Goal: Book appointment/travel/reservation

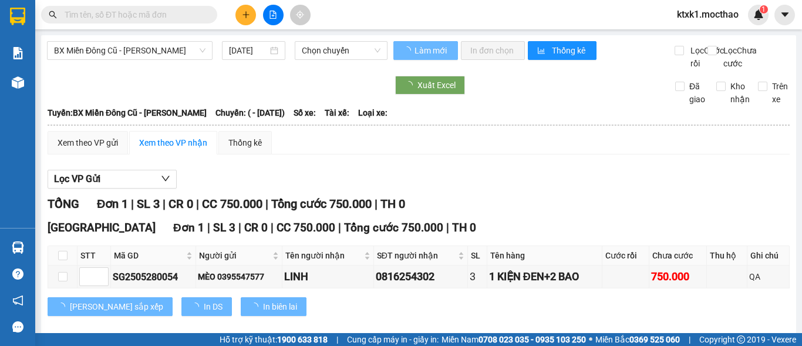
type input "[DATE]"
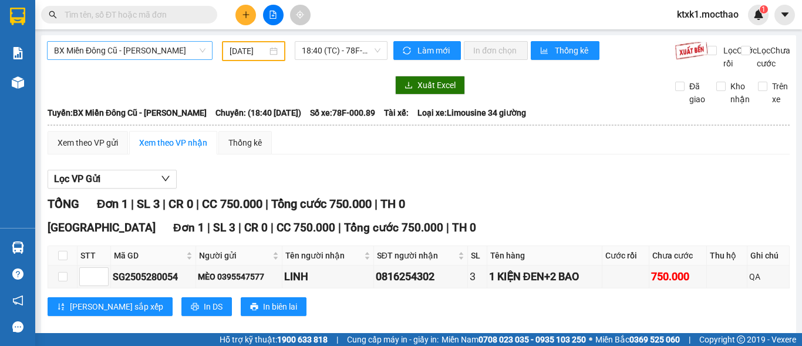
click at [133, 49] on span "BX Miền Đông Cũ - [PERSON_NAME]" at bounding box center [129, 51] width 151 height 18
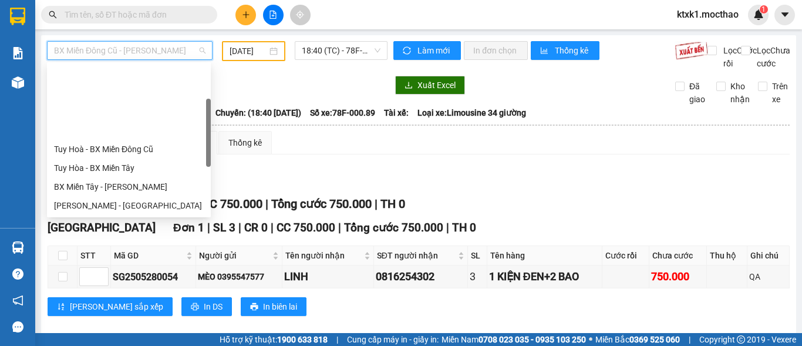
scroll to position [94, 0]
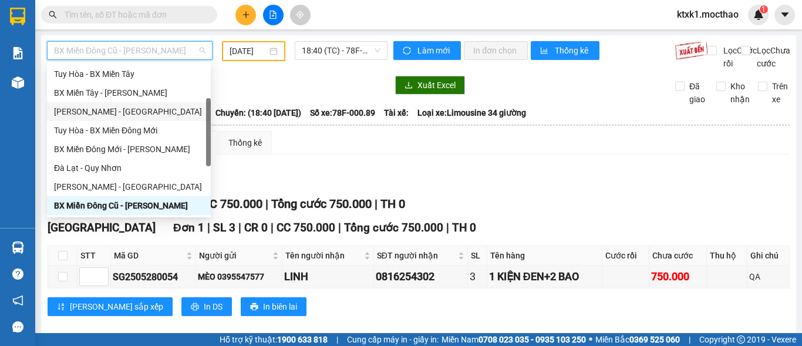
click at [109, 113] on div "[PERSON_NAME] - [GEOGRAPHIC_DATA]" at bounding box center [129, 111] width 150 height 13
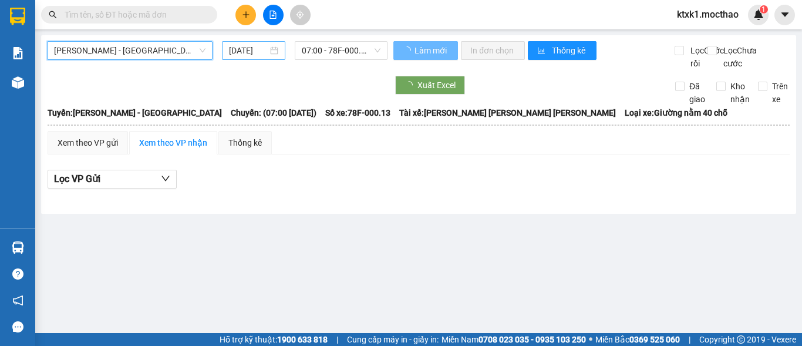
click at [245, 50] on input "[DATE]" at bounding box center [248, 50] width 39 height 13
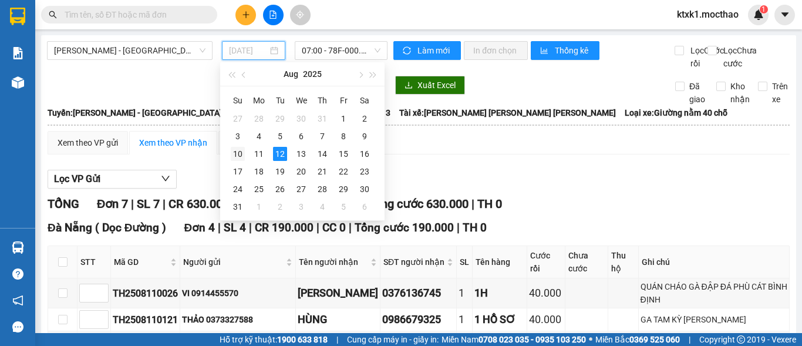
click at [238, 151] on div "10" at bounding box center [238, 154] width 14 height 14
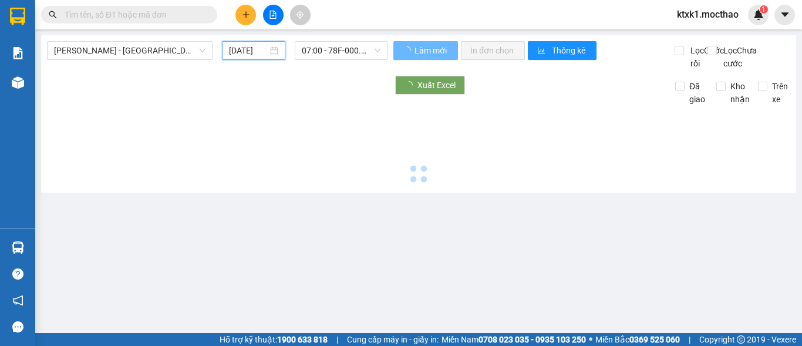
type input "[DATE]"
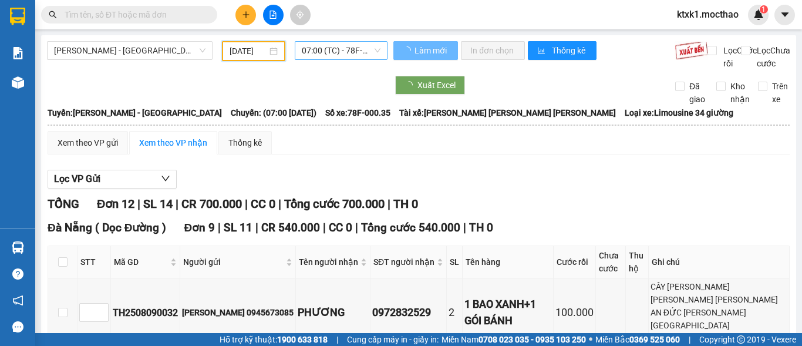
click at [322, 50] on span "07:00 (TC) - 78F-000.35" at bounding box center [341, 51] width 79 height 18
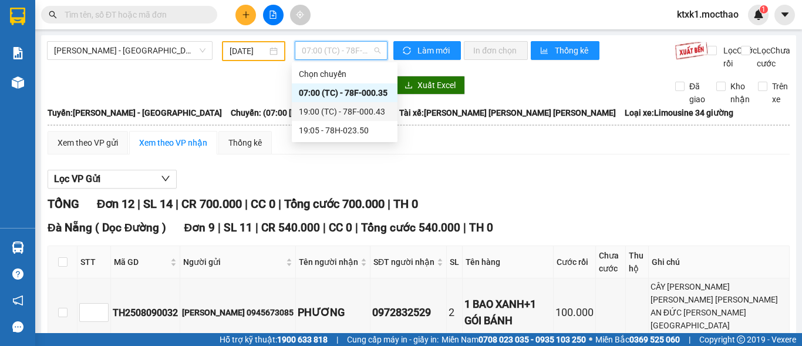
click at [328, 115] on div "19:00 (TC) - 78F-000.43" at bounding box center [345, 111] width 92 height 13
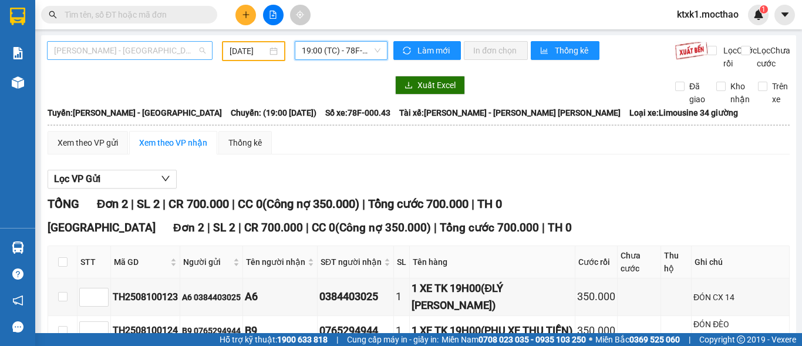
click at [144, 54] on span "[PERSON_NAME] - [GEOGRAPHIC_DATA]" at bounding box center [129, 51] width 151 height 18
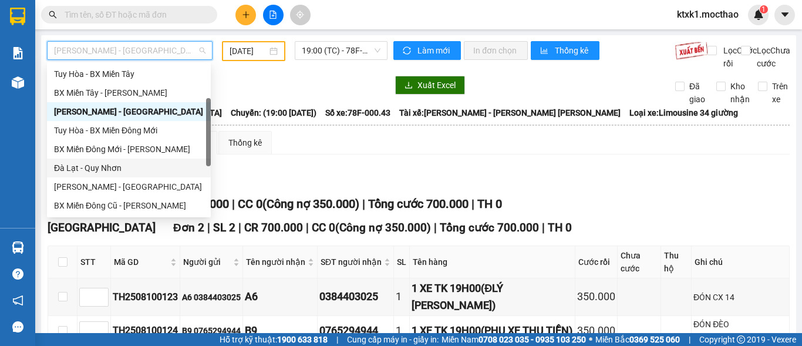
scroll to position [211, 0]
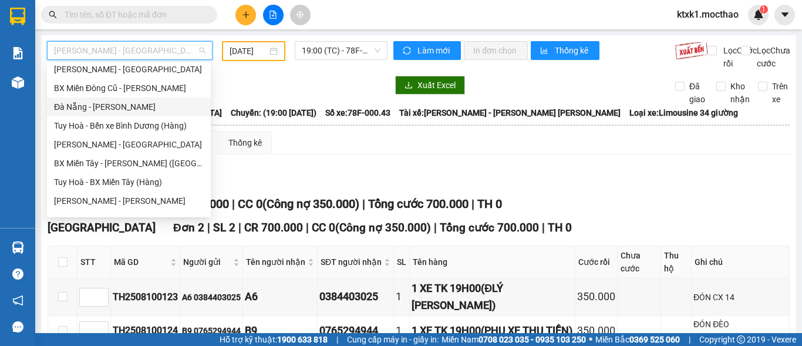
click at [70, 107] on div "Đà Nẵng - [PERSON_NAME]" at bounding box center [129, 106] width 150 height 13
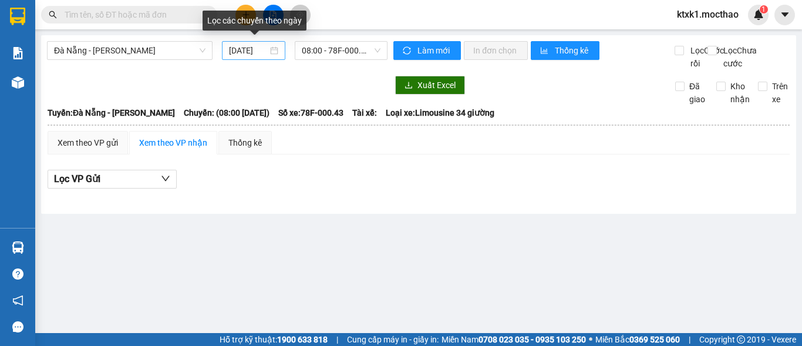
click at [249, 46] on input "[DATE]" at bounding box center [248, 50] width 39 height 13
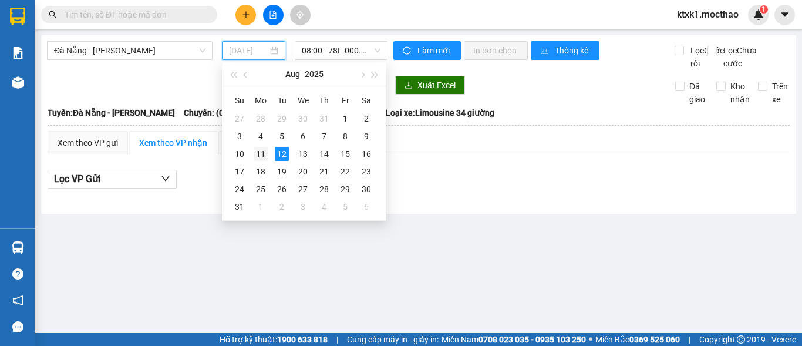
click at [261, 156] on div "11" at bounding box center [261, 154] width 14 height 14
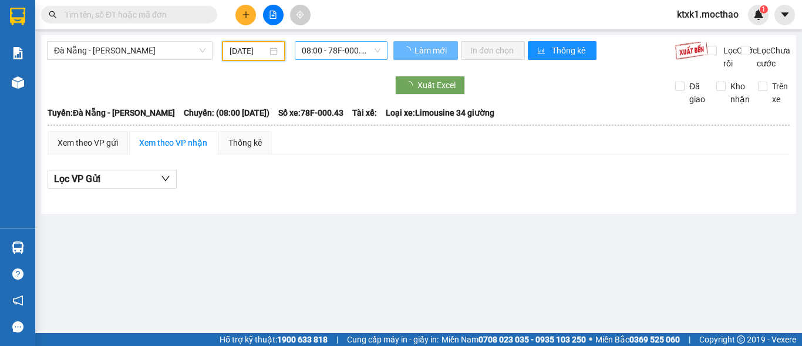
click at [334, 51] on span "08:00 - 78F-000.43" at bounding box center [341, 51] width 79 height 18
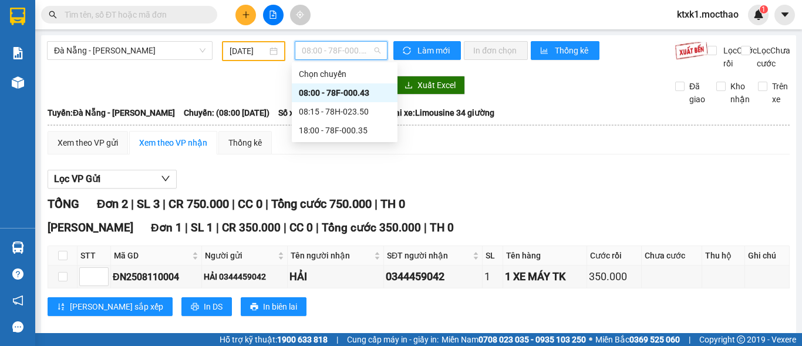
click at [334, 92] on div "08:00 - 78F-000.43" at bounding box center [345, 92] width 92 height 13
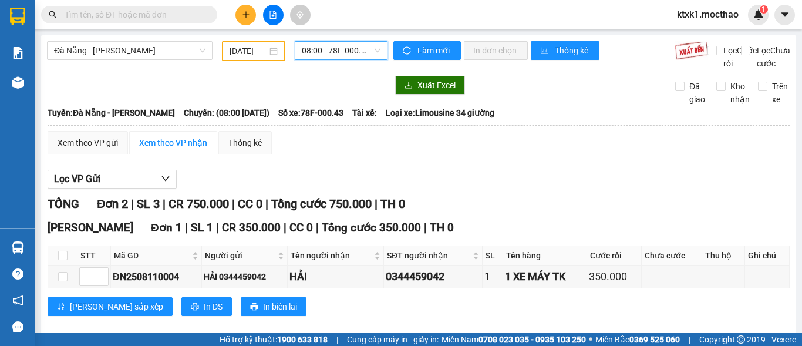
click at [319, 48] on span "08:00 - 78F-000.43" at bounding box center [341, 51] width 79 height 18
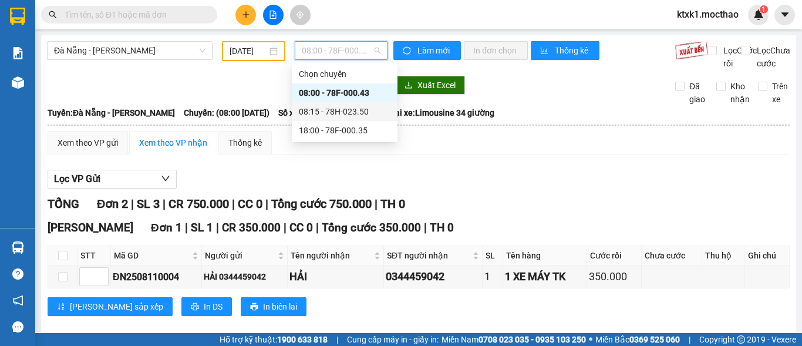
click at [351, 109] on div "08:15 - 78H-023.50" at bounding box center [345, 111] width 92 height 13
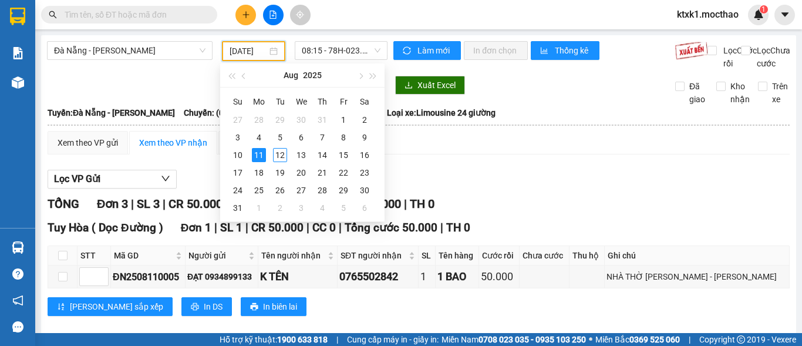
click at [241, 49] on input "[DATE]" at bounding box center [249, 51] width 38 height 13
drag, startPoint x: 243, startPoint y: 157, endPoint x: 315, endPoint y: 83, distance: 103.4
click at [243, 156] on div "10" at bounding box center [238, 155] width 14 height 14
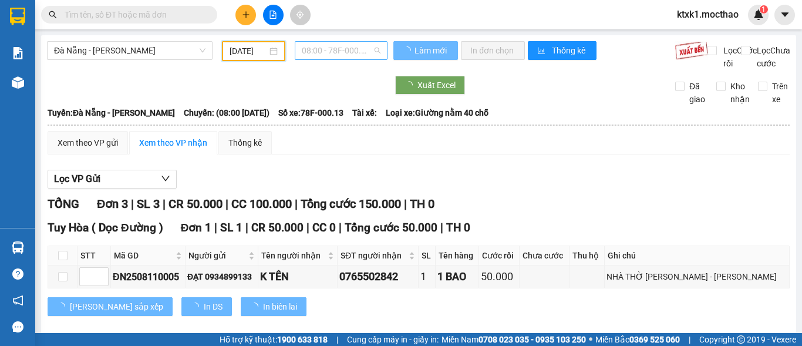
click at [324, 49] on span "08:00 - 78F-000.13" at bounding box center [341, 51] width 79 height 18
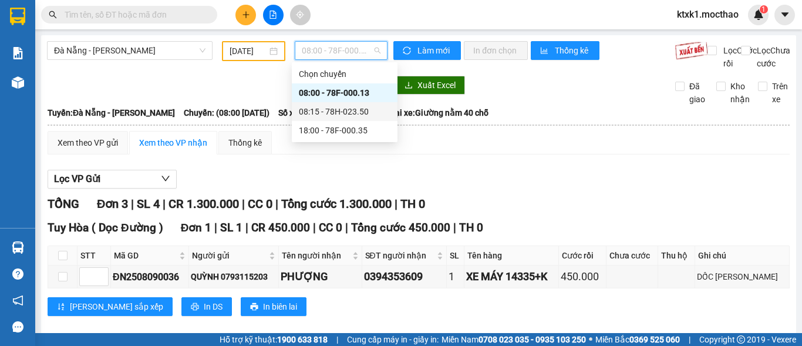
click at [345, 109] on div "08:15 - 78H-023.50" at bounding box center [345, 111] width 92 height 13
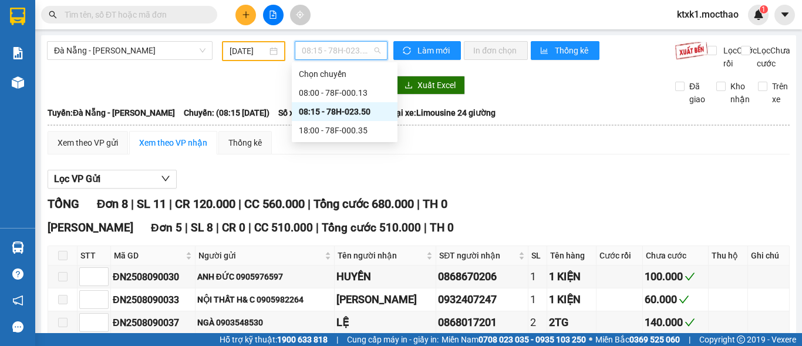
click at [328, 55] on span "08:15 - 78H-023.50" at bounding box center [341, 51] width 79 height 18
click at [353, 110] on div "08:15 - 78H-023.50" at bounding box center [345, 111] width 92 height 13
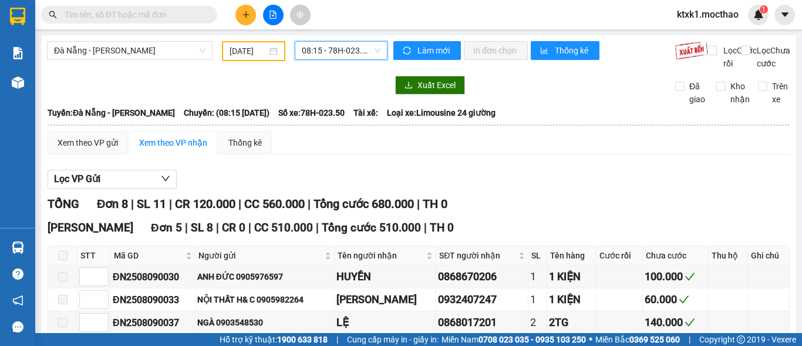
click at [244, 50] on input "[DATE]" at bounding box center [249, 51] width 38 height 13
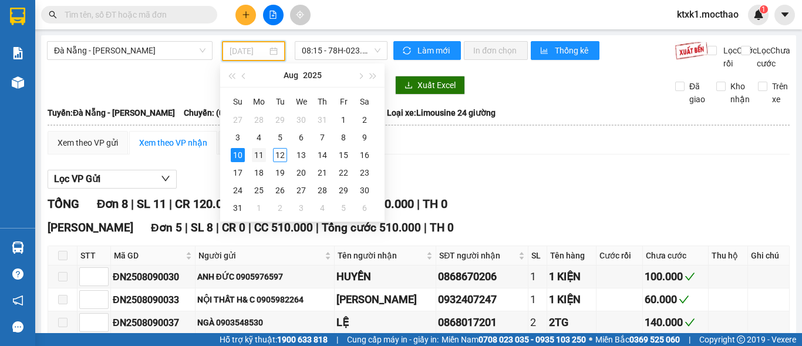
click at [264, 157] on div "11" at bounding box center [259, 155] width 14 height 14
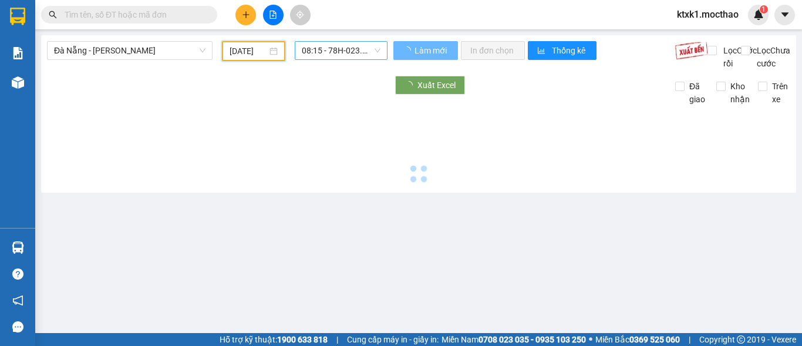
type input "[DATE]"
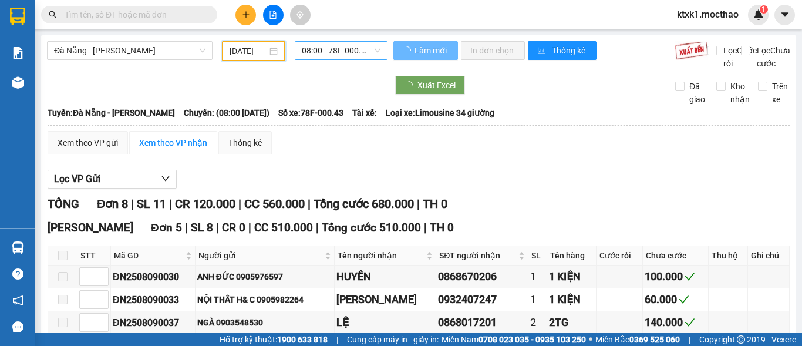
click at [332, 49] on span "08:00 - 78F-000.43" at bounding box center [341, 51] width 79 height 18
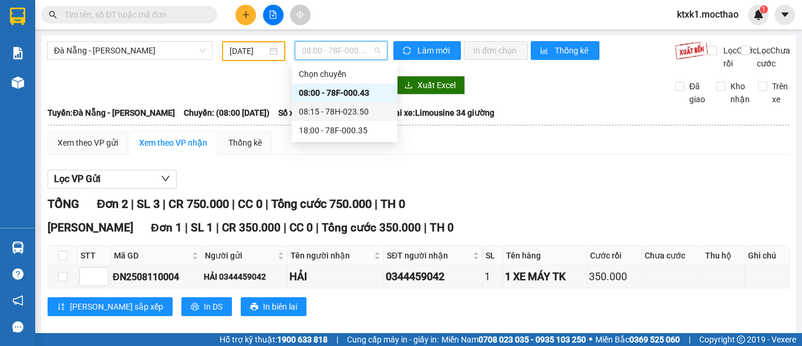
click at [341, 111] on div "08:15 - 78H-023.50" at bounding box center [345, 111] width 92 height 13
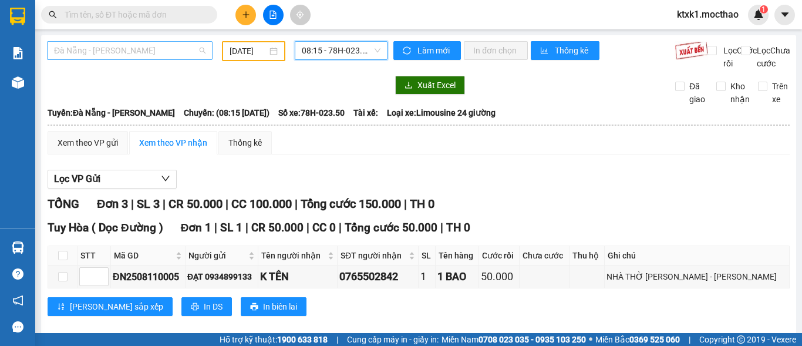
click at [96, 43] on span "Đà Nẵng - [PERSON_NAME]" at bounding box center [129, 51] width 151 height 18
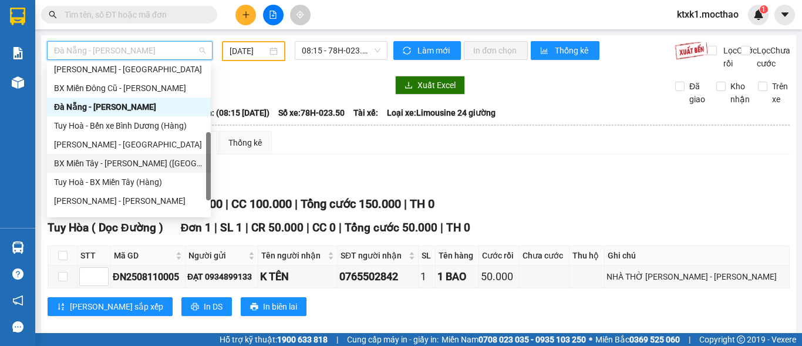
scroll to position [35, 0]
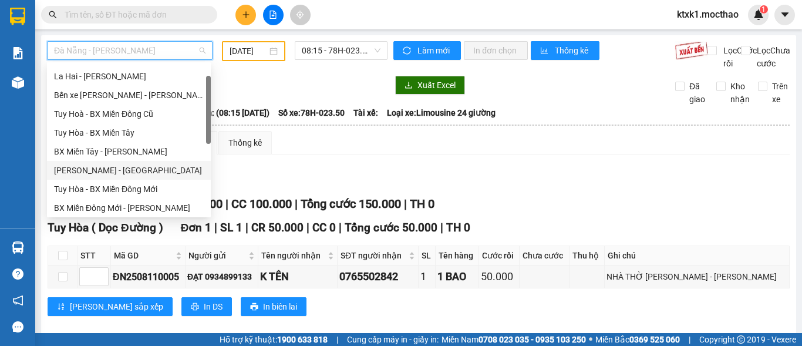
click at [106, 172] on div "[PERSON_NAME] - [GEOGRAPHIC_DATA]" at bounding box center [129, 170] width 150 height 13
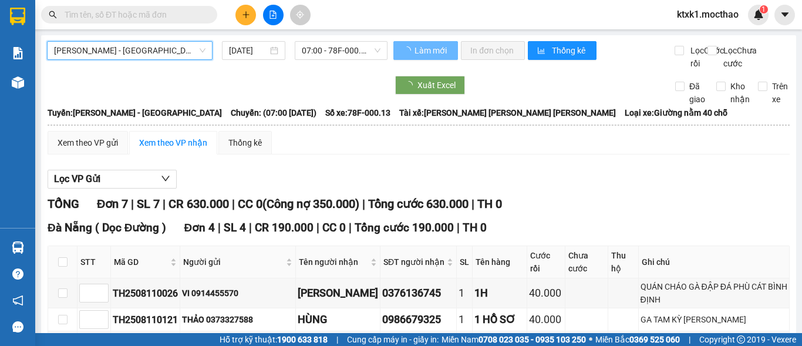
click at [252, 50] on input "[DATE]" at bounding box center [248, 50] width 39 height 13
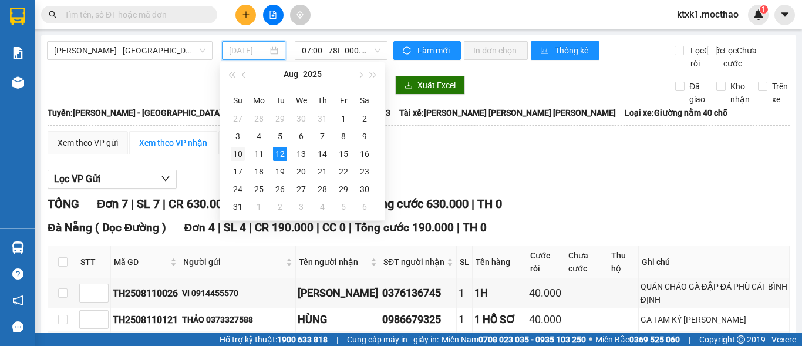
click at [234, 156] on div "10" at bounding box center [238, 154] width 14 height 14
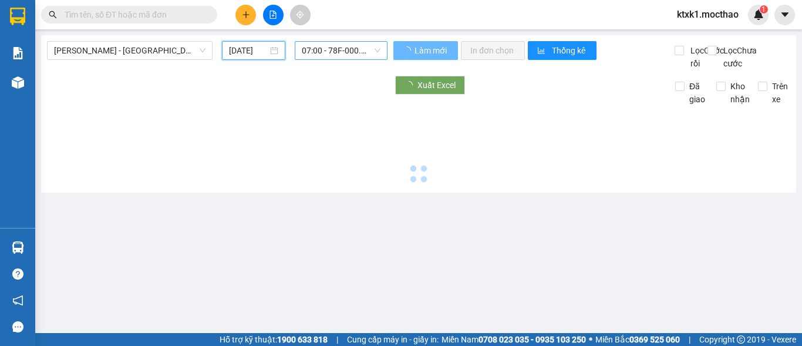
type input "[DATE]"
click at [318, 45] on span "07:00 - 78F-000.13" at bounding box center [341, 51] width 79 height 18
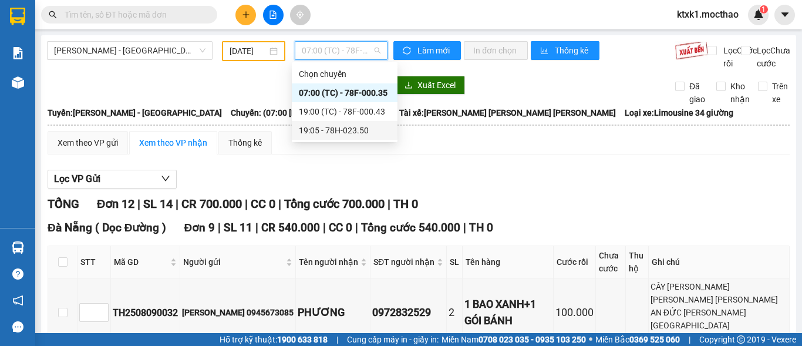
click at [355, 132] on div "19:05 - 78H-023.50" at bounding box center [345, 130] width 92 height 13
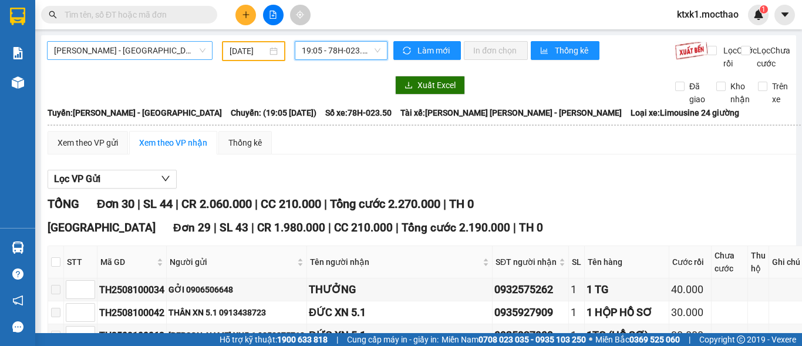
click at [130, 58] on span "[PERSON_NAME] - [GEOGRAPHIC_DATA]" at bounding box center [129, 51] width 151 height 18
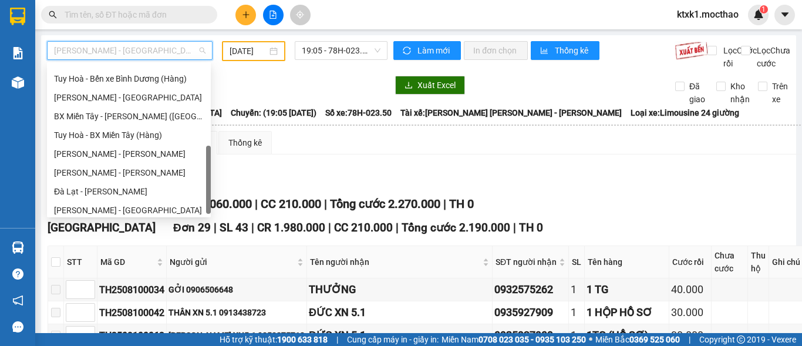
scroll to position [263, 0]
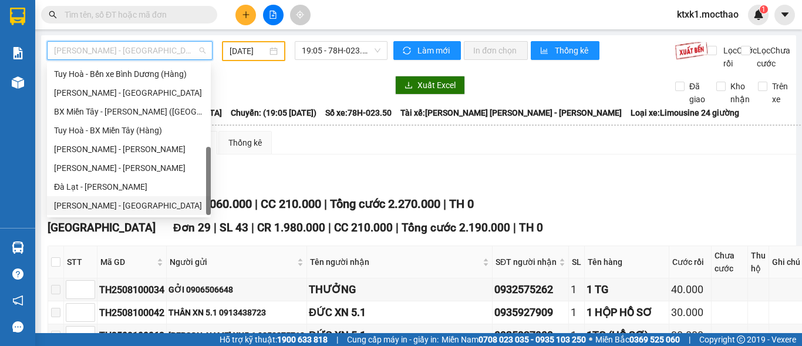
click at [101, 209] on div "[PERSON_NAME] - [GEOGRAPHIC_DATA]" at bounding box center [129, 205] width 150 height 13
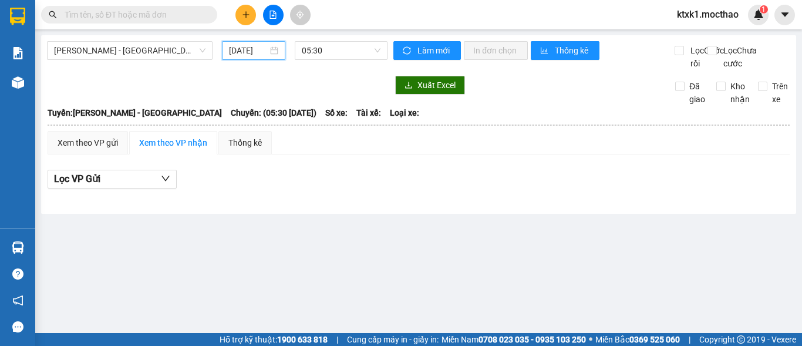
click at [242, 52] on input "[DATE]" at bounding box center [248, 50] width 39 height 13
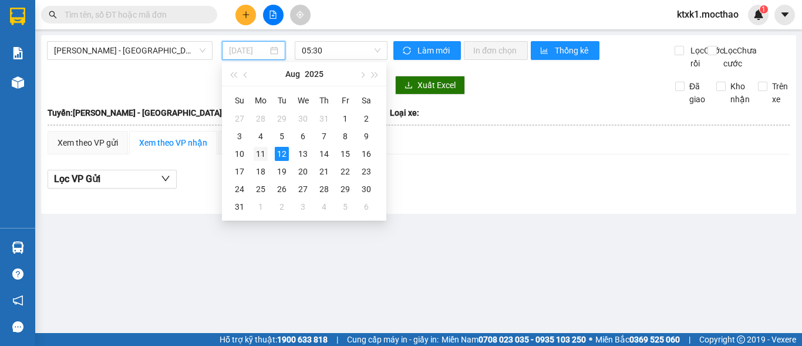
click at [257, 151] on div "11" at bounding box center [261, 154] width 14 height 14
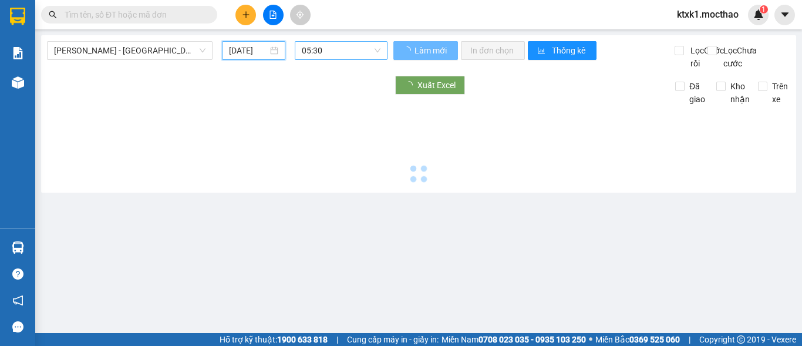
type input "[DATE]"
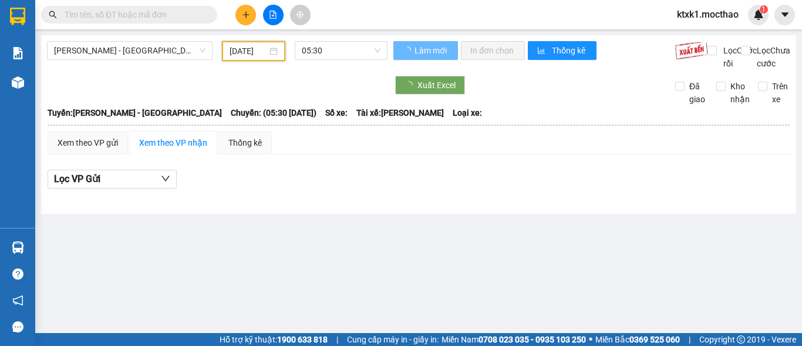
click at [323, 50] on span "05:30" at bounding box center [341, 51] width 79 height 18
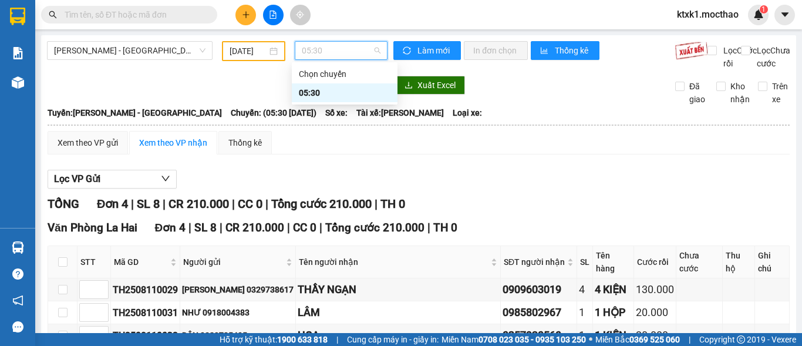
click at [318, 95] on div "05:30" at bounding box center [345, 92] width 92 height 13
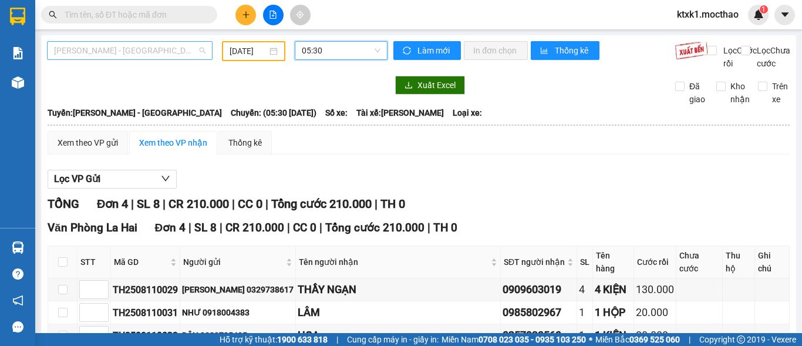
click at [118, 49] on span "[PERSON_NAME] - [GEOGRAPHIC_DATA]" at bounding box center [129, 51] width 151 height 18
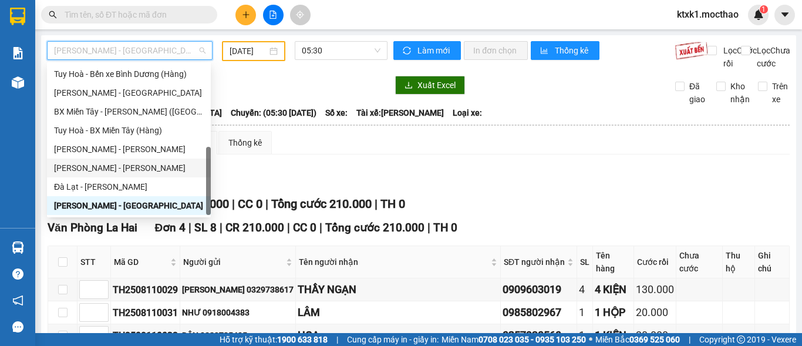
click at [110, 167] on div "[PERSON_NAME] - [PERSON_NAME]" at bounding box center [129, 167] width 150 height 13
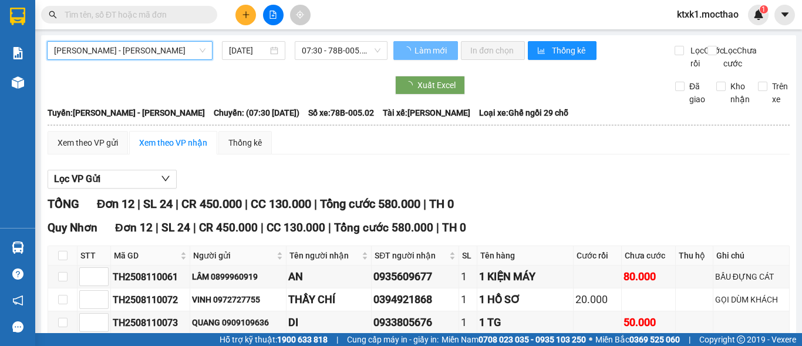
click at [251, 50] on input "[DATE]" at bounding box center [248, 50] width 39 height 13
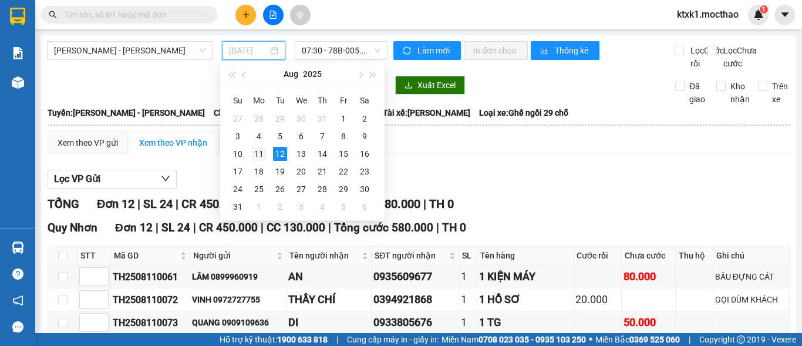
click at [255, 154] on div "11" at bounding box center [259, 154] width 14 height 14
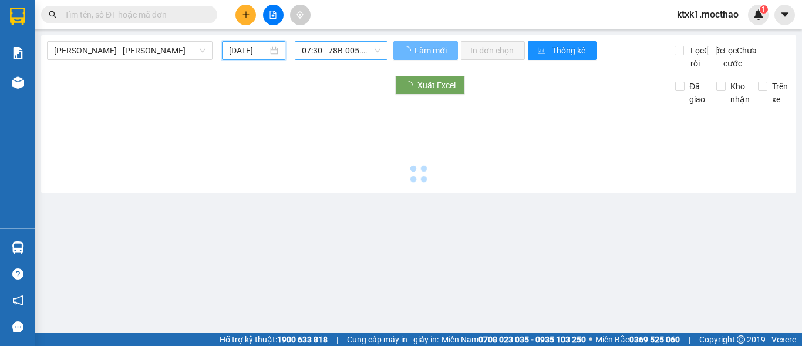
type input "[DATE]"
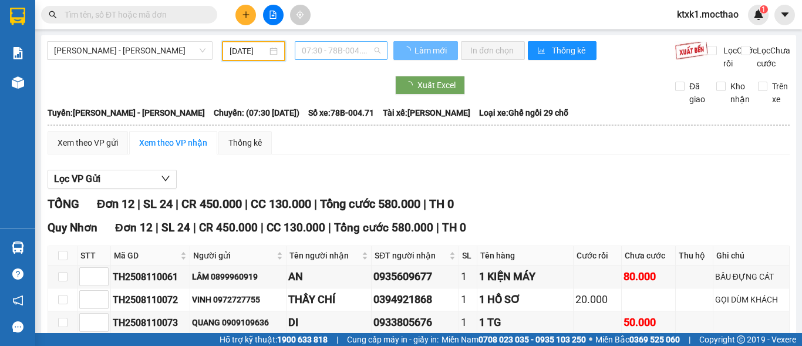
click at [319, 49] on span "07:30 - 78B-004.71" at bounding box center [341, 51] width 79 height 18
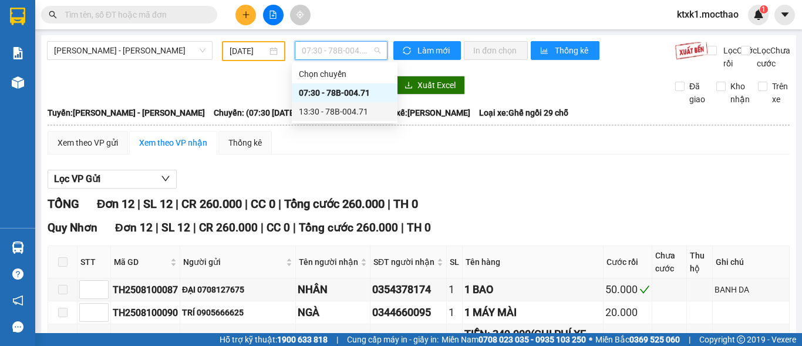
click at [344, 113] on div "13:30 - 78B-004.71" at bounding box center [345, 111] width 92 height 13
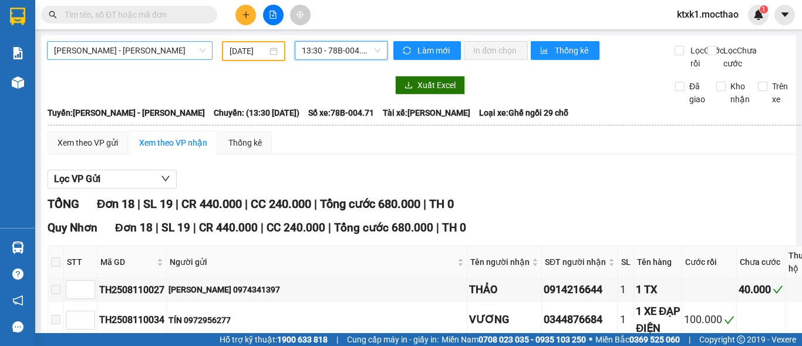
click at [110, 52] on span "[PERSON_NAME] - [PERSON_NAME]" at bounding box center [129, 51] width 151 height 18
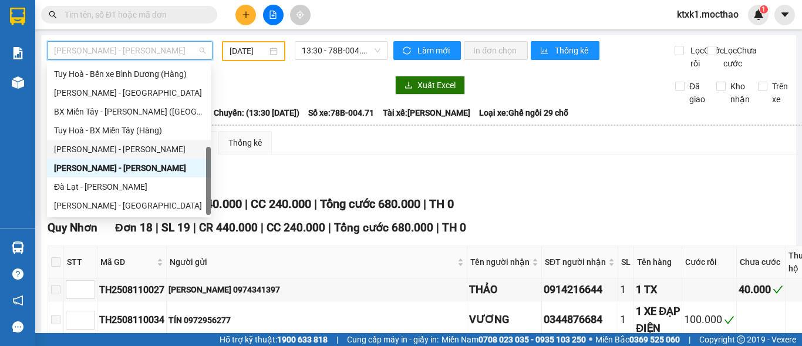
click at [106, 150] on div "[PERSON_NAME] - [PERSON_NAME]" at bounding box center [129, 149] width 150 height 13
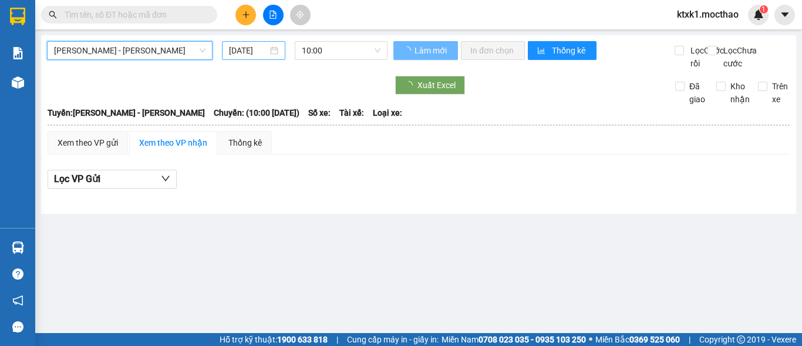
click at [249, 50] on input "[DATE]" at bounding box center [248, 50] width 39 height 13
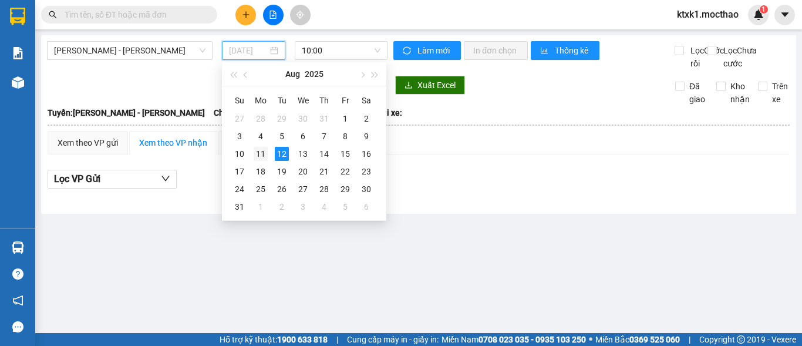
click at [261, 154] on div "11" at bounding box center [261, 154] width 14 height 14
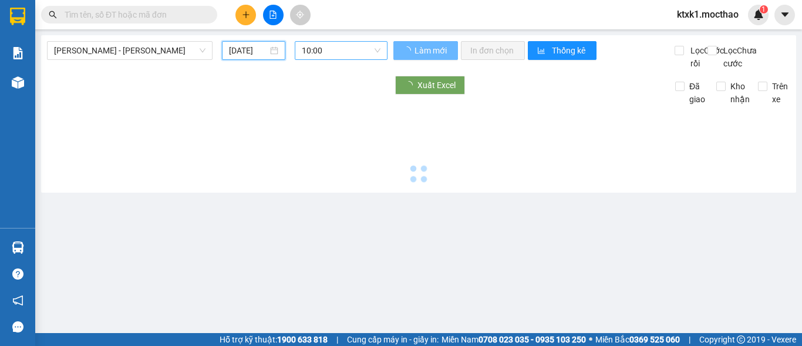
type input "[DATE]"
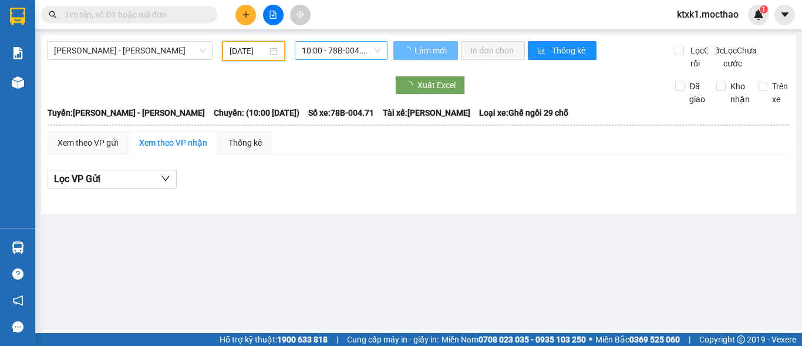
click at [320, 52] on span "10:00 - 78B-004.71" at bounding box center [341, 51] width 79 height 18
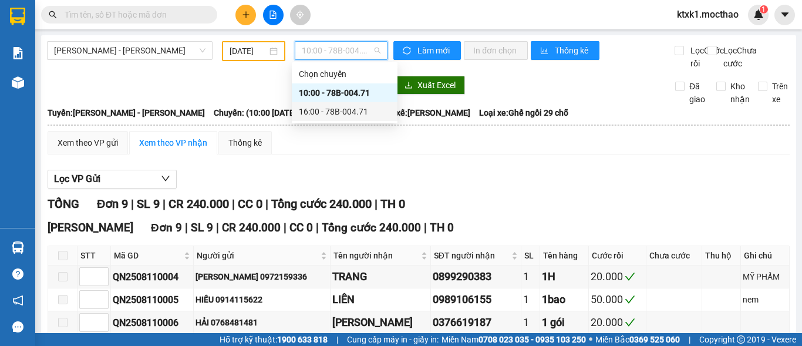
click at [330, 114] on div "16:00 - 78B-004.71" at bounding box center [345, 111] width 92 height 13
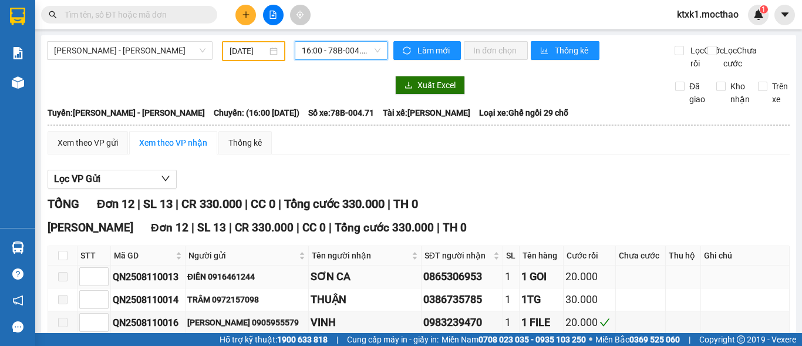
click at [398, 285] on div "SƠN CA" at bounding box center [365, 276] width 109 height 16
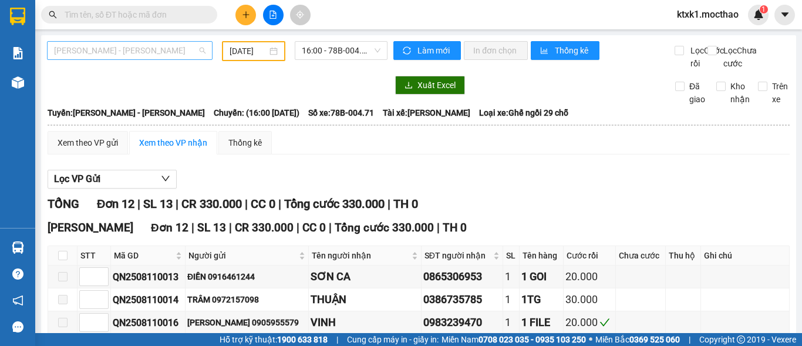
click at [99, 50] on span "[PERSON_NAME] - [PERSON_NAME]" at bounding box center [129, 51] width 151 height 18
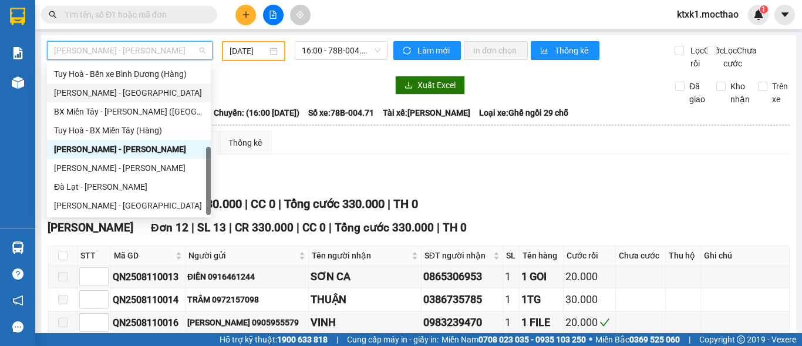
click at [100, 92] on div "[PERSON_NAME] - [GEOGRAPHIC_DATA]" at bounding box center [129, 92] width 150 height 13
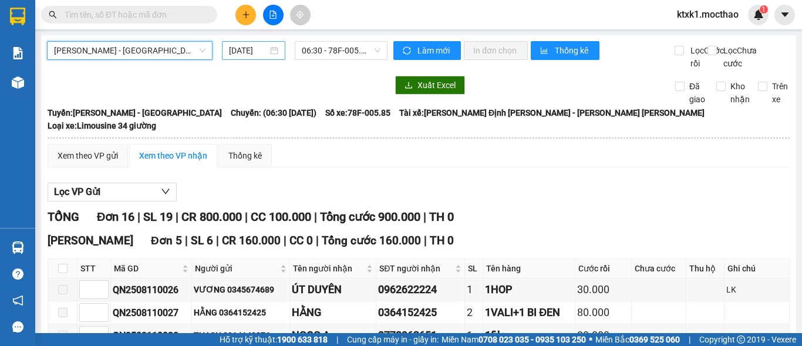
click at [248, 49] on input "[DATE]" at bounding box center [248, 50] width 39 height 13
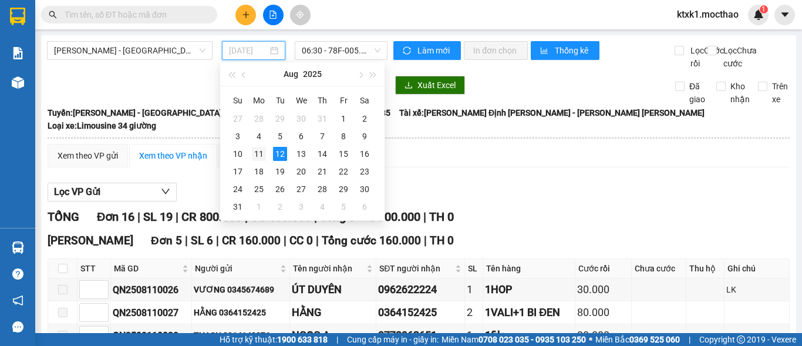
click at [262, 155] on div "11" at bounding box center [259, 154] width 14 height 14
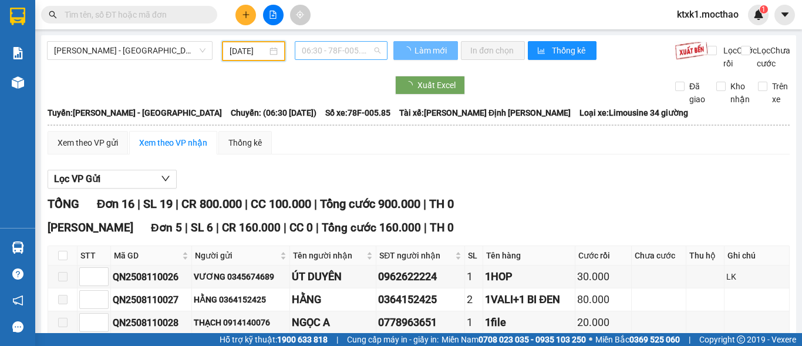
type input "[DATE]"
click at [329, 53] on span "06:30 - 78F-005.85" at bounding box center [341, 51] width 79 height 18
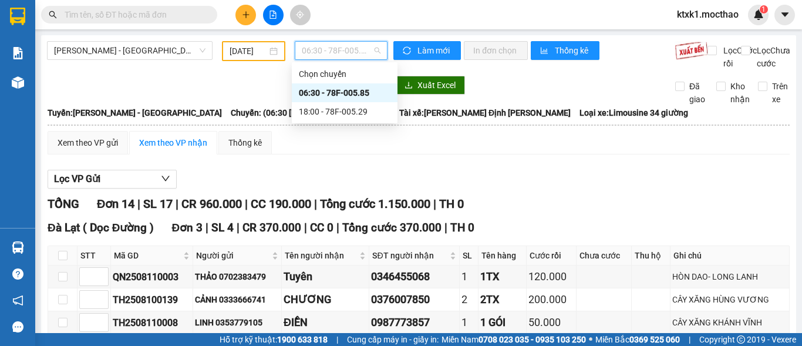
click at [332, 93] on div "06:30 - 78F-005.85" at bounding box center [345, 92] width 92 height 13
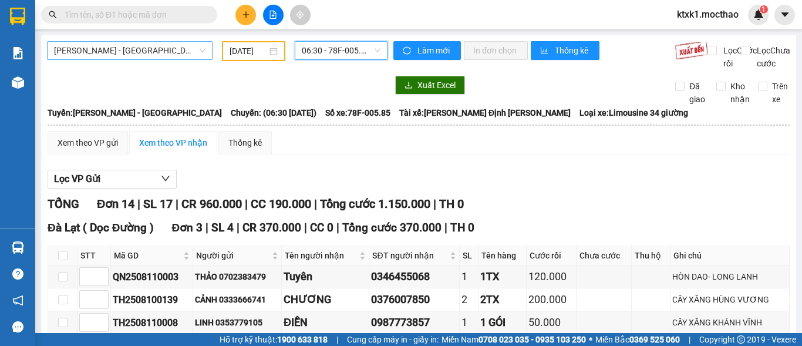
click at [95, 53] on span "[PERSON_NAME] - [GEOGRAPHIC_DATA]" at bounding box center [129, 51] width 151 height 18
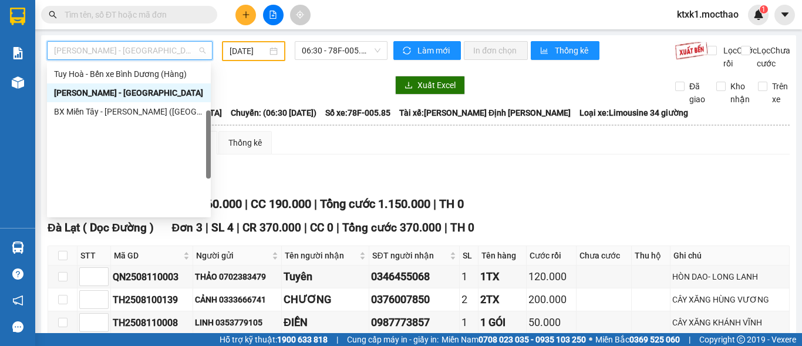
scroll to position [146, 0]
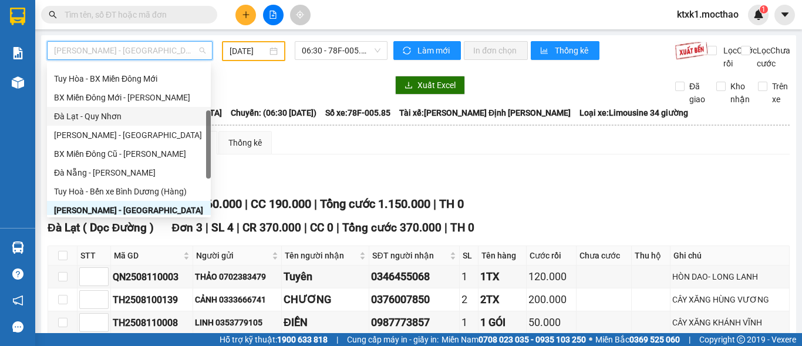
click at [99, 120] on div "Đà Lạt - Quy Nhơn" at bounding box center [129, 116] width 150 height 13
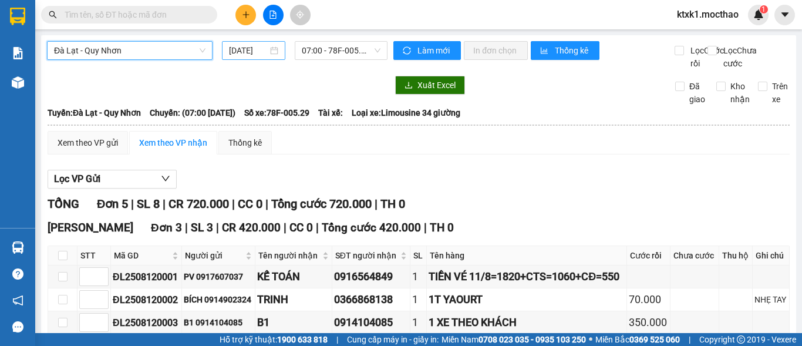
click at [252, 49] on input "[DATE]" at bounding box center [248, 50] width 39 height 13
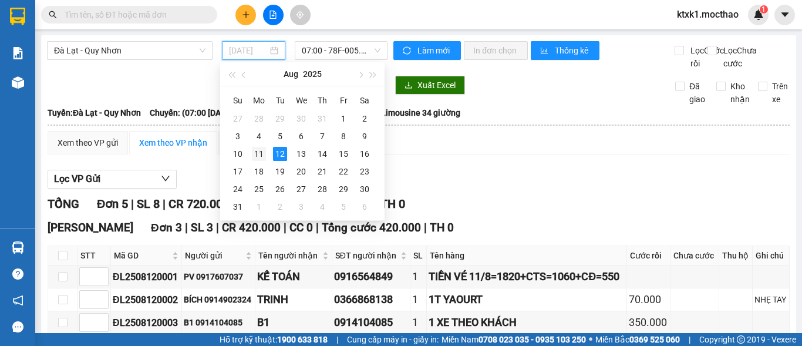
click at [258, 153] on div "11" at bounding box center [259, 154] width 14 height 14
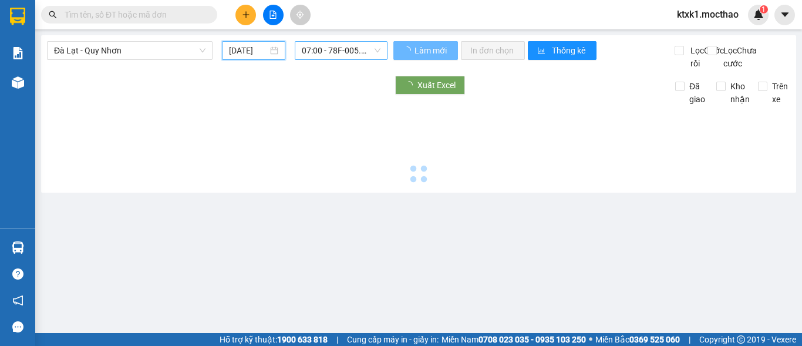
type input "[DATE]"
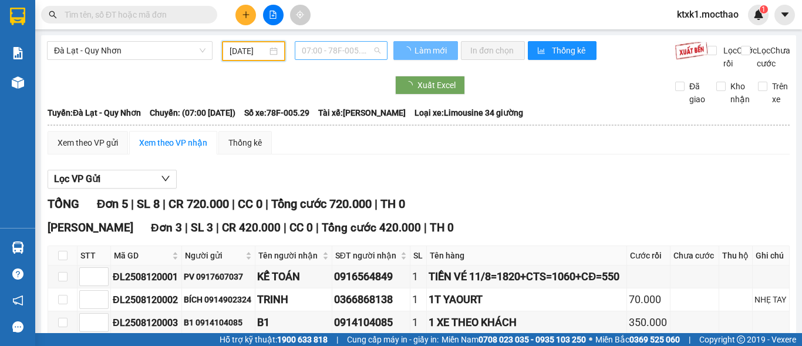
click at [321, 45] on span "07:00 - 78F-005.29" at bounding box center [341, 51] width 79 height 18
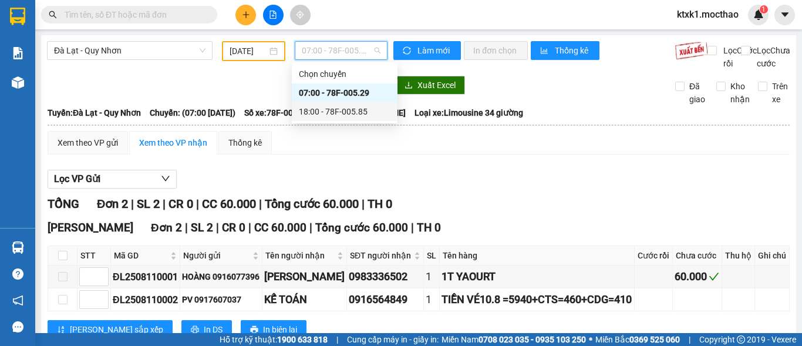
click at [342, 110] on div "18:00 - 78F-005.85" at bounding box center [345, 111] width 92 height 13
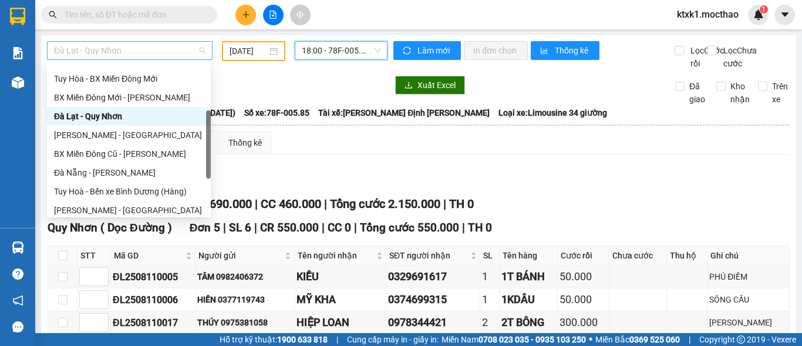
click at [145, 47] on span "Đà Lạt - Quy Nhơn" at bounding box center [129, 51] width 151 height 18
click at [104, 174] on div "Đà Nẵng - [PERSON_NAME]" at bounding box center [129, 172] width 150 height 13
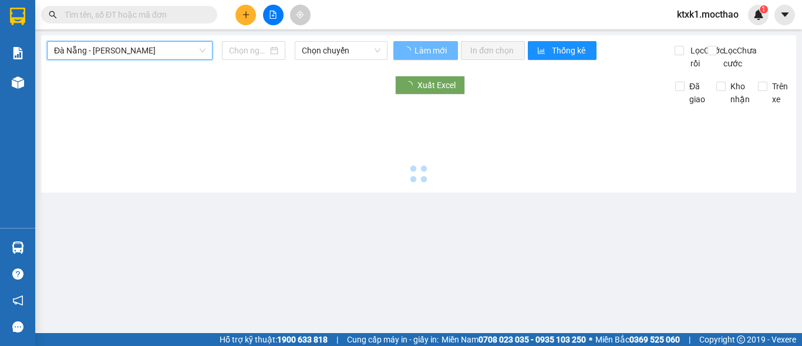
click at [251, 49] on input at bounding box center [248, 50] width 39 height 13
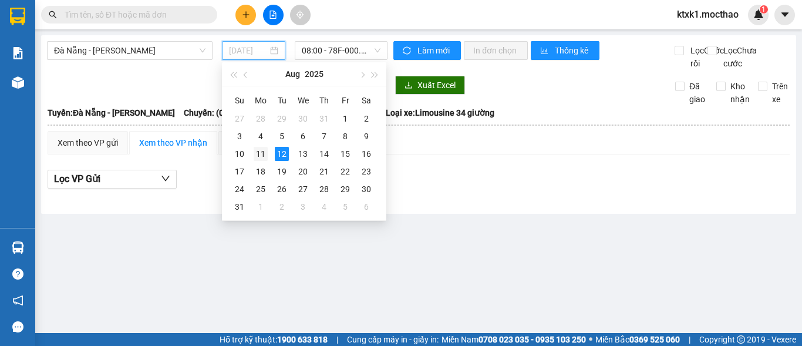
click at [260, 151] on div "11" at bounding box center [261, 154] width 14 height 14
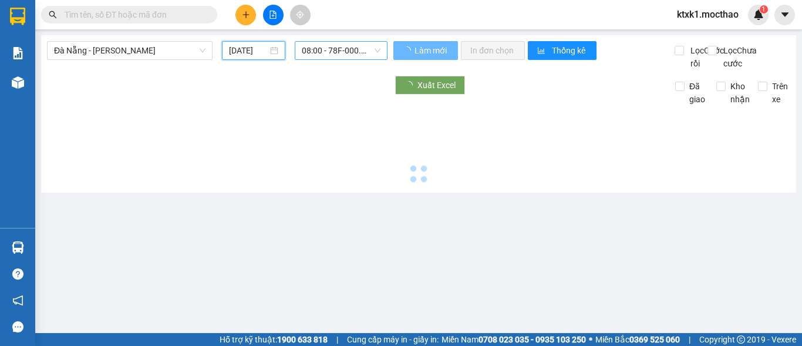
type input "[DATE]"
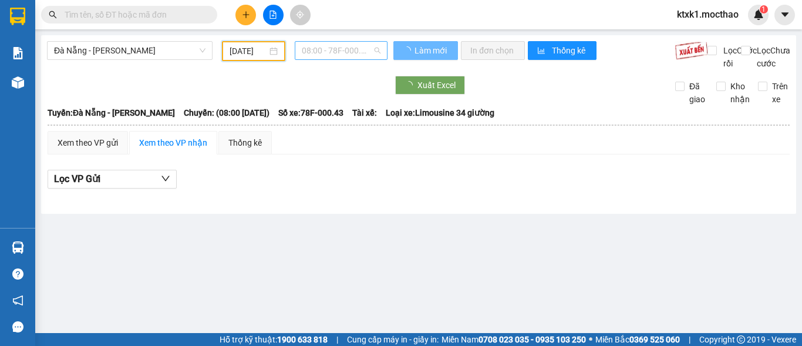
click at [328, 49] on span "08:00 - 78F-000.43" at bounding box center [341, 51] width 79 height 18
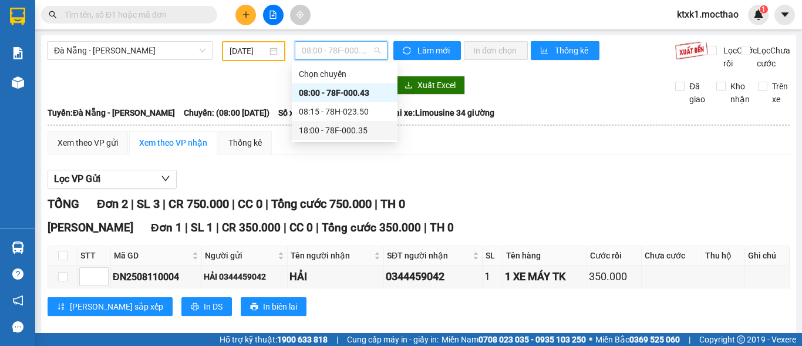
click at [346, 132] on div "18:00 - 78F-000.35" at bounding box center [345, 130] width 92 height 13
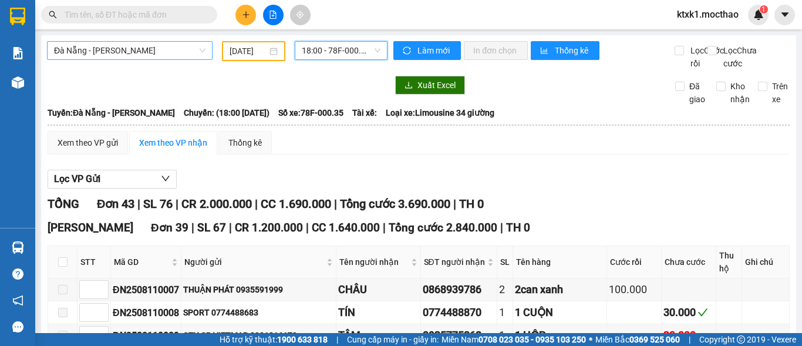
click at [109, 50] on span "Đà Nẵng - [PERSON_NAME]" at bounding box center [129, 51] width 151 height 18
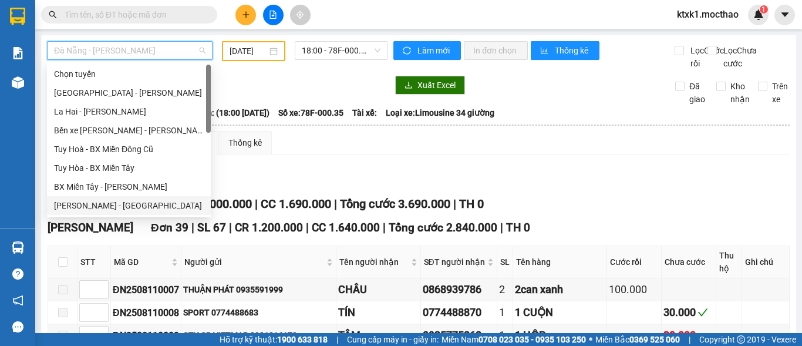
click at [103, 204] on div "[PERSON_NAME] - [GEOGRAPHIC_DATA]" at bounding box center [129, 205] width 150 height 13
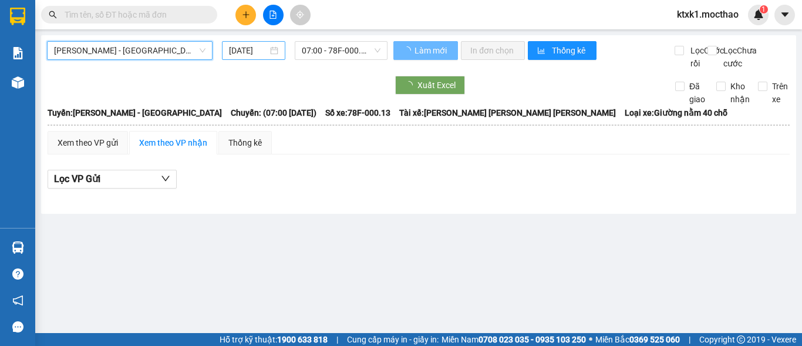
click at [243, 51] on input "[DATE]" at bounding box center [248, 50] width 39 height 13
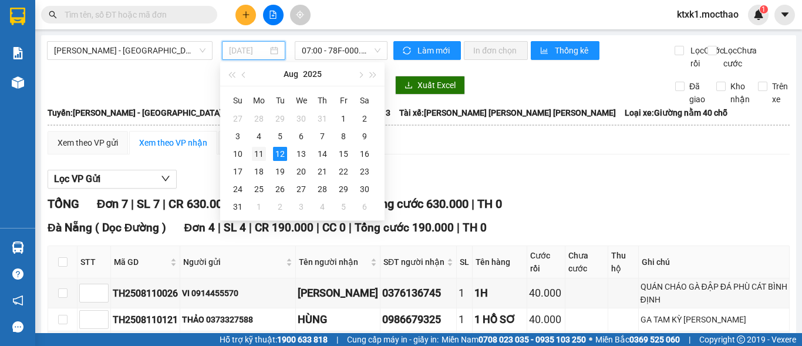
click at [258, 155] on div "11" at bounding box center [259, 154] width 14 height 14
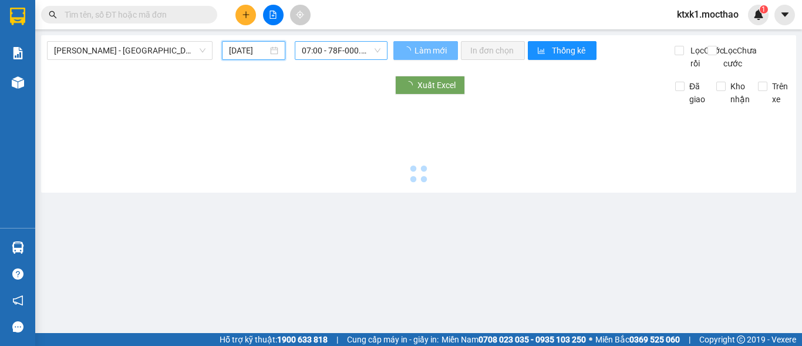
click at [308, 48] on span "07:00 - 78F-000.13" at bounding box center [341, 51] width 79 height 18
type input "[DATE]"
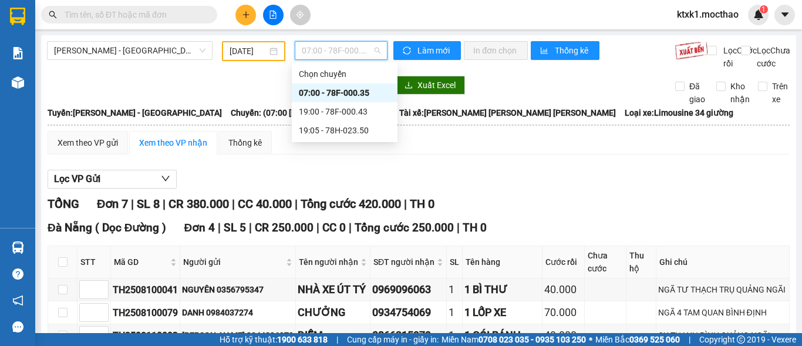
click at [352, 87] on div "07:00 - 78F-000.35" at bounding box center [345, 92] width 92 height 13
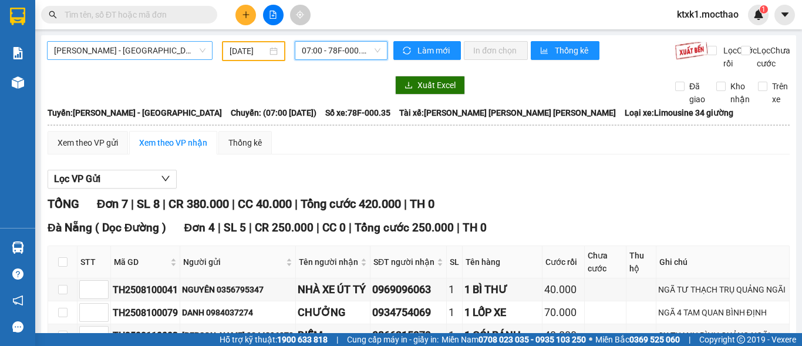
click at [116, 49] on span "[PERSON_NAME] - [GEOGRAPHIC_DATA]" at bounding box center [129, 51] width 151 height 18
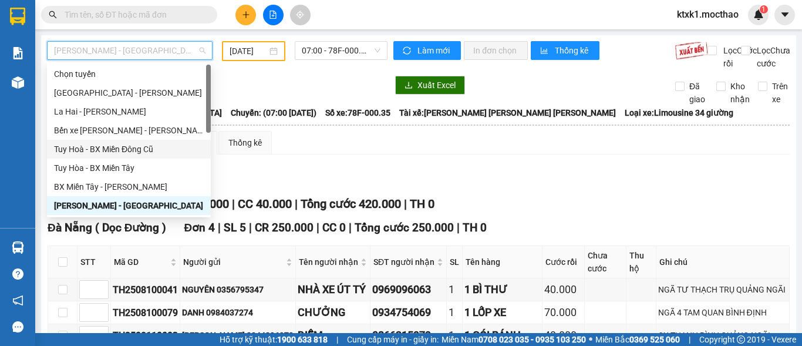
click at [140, 148] on div "Tuy Hoà - BX Miền Đông Cũ" at bounding box center [129, 149] width 150 height 13
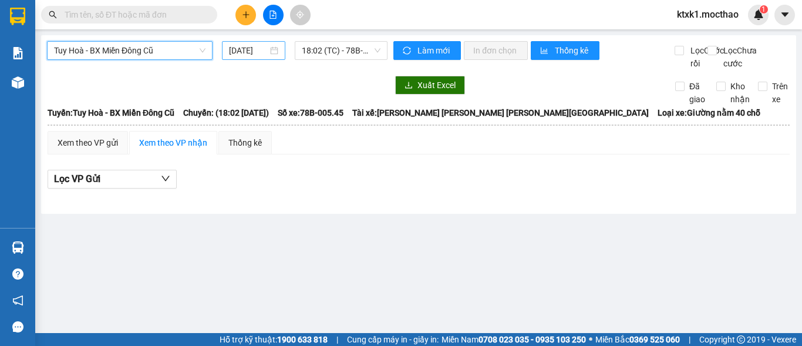
click at [257, 52] on input "[DATE]" at bounding box center [248, 50] width 39 height 13
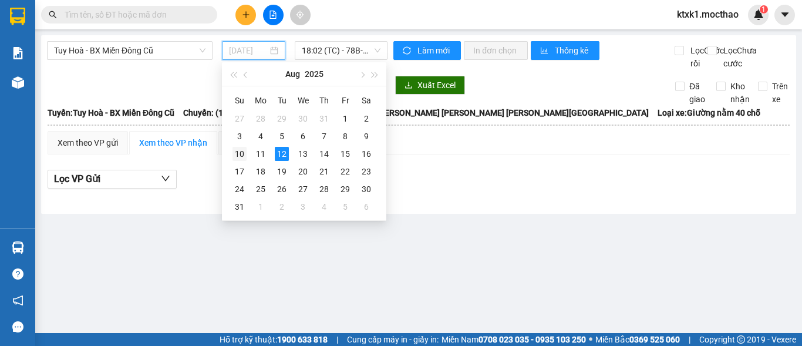
click at [236, 154] on div "10" at bounding box center [240, 154] width 14 height 14
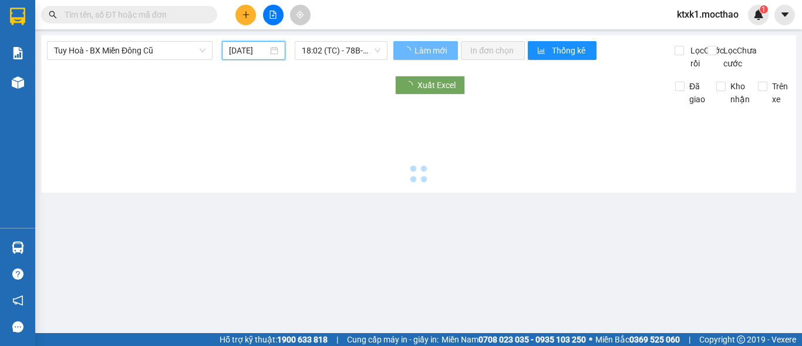
type input "[DATE]"
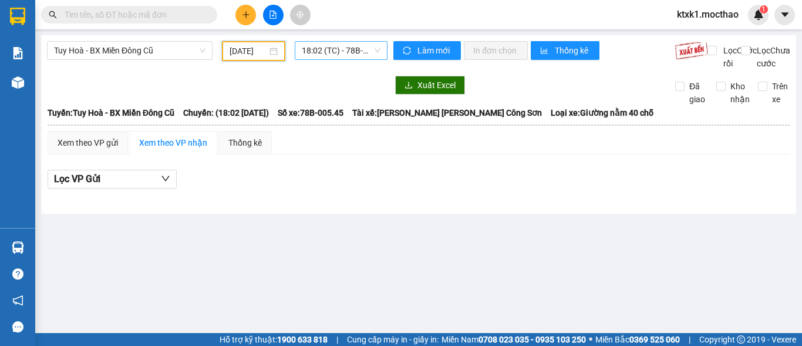
click at [341, 49] on span "18:02 (TC) - 78B-005.45" at bounding box center [341, 51] width 79 height 18
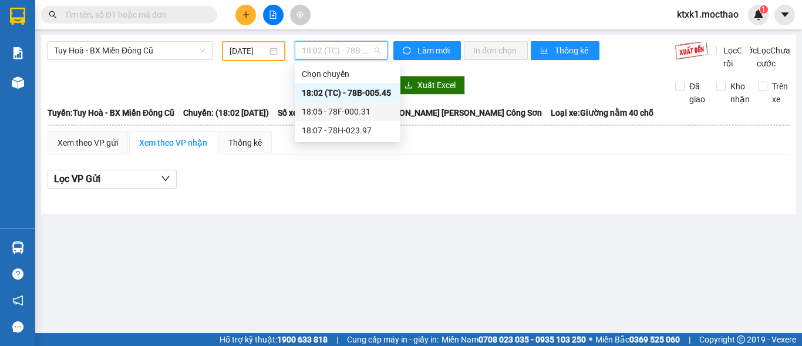
click at [354, 113] on div "18:05 - 78F-000.31" at bounding box center [348, 111] width 92 height 13
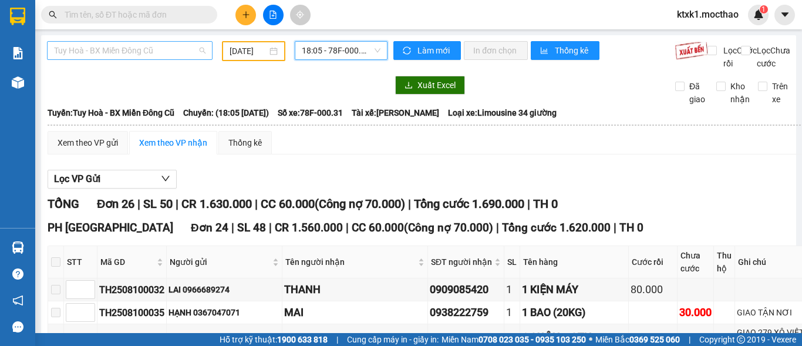
click at [116, 49] on span "Tuy Hoà - BX Miền Đông Cũ" at bounding box center [129, 51] width 151 height 18
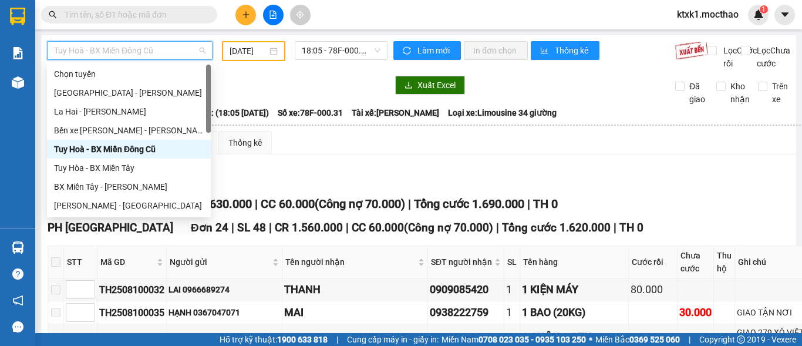
scroll to position [176, 0]
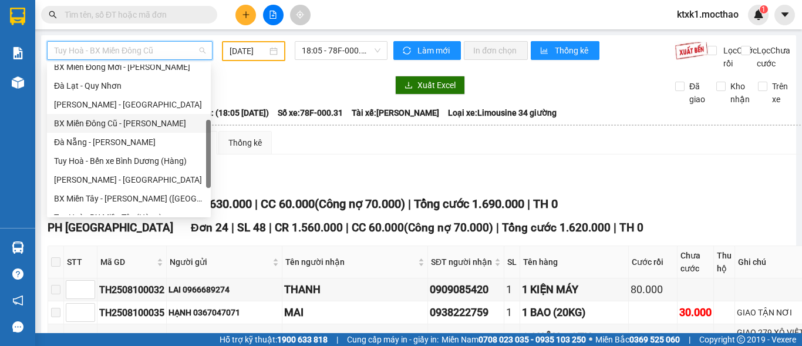
drag, startPoint x: 139, startPoint y: 124, endPoint x: 257, endPoint y: 85, distance: 124.8
click at [138, 125] on div "BX Miền Đông Cũ - [PERSON_NAME]" at bounding box center [129, 123] width 150 height 13
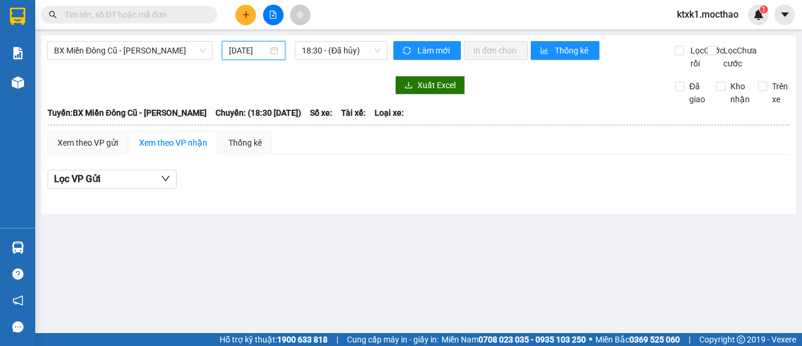
click at [250, 50] on input "[DATE]" at bounding box center [248, 50] width 39 height 13
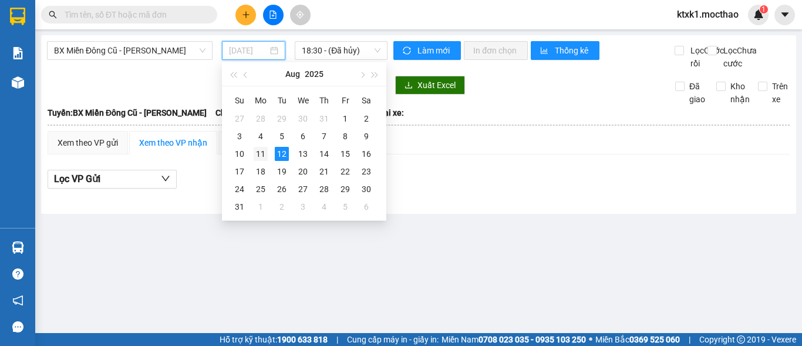
click at [262, 156] on div "11" at bounding box center [261, 154] width 14 height 14
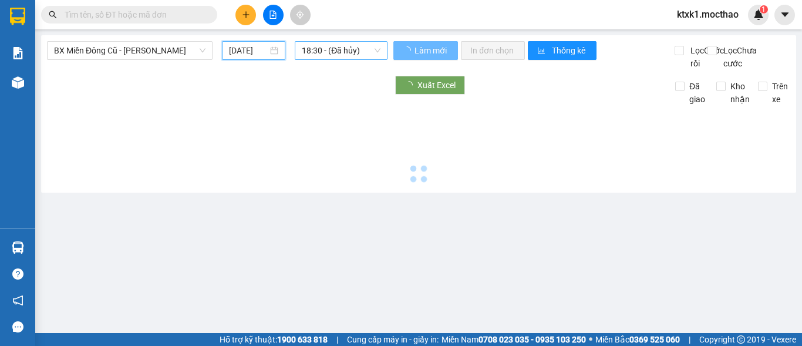
type input "[DATE]"
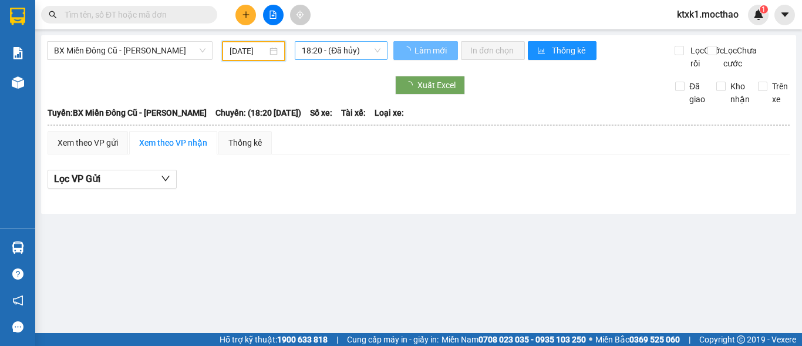
click at [332, 50] on span "18:20 - (Đã [PERSON_NAME])" at bounding box center [341, 51] width 79 height 18
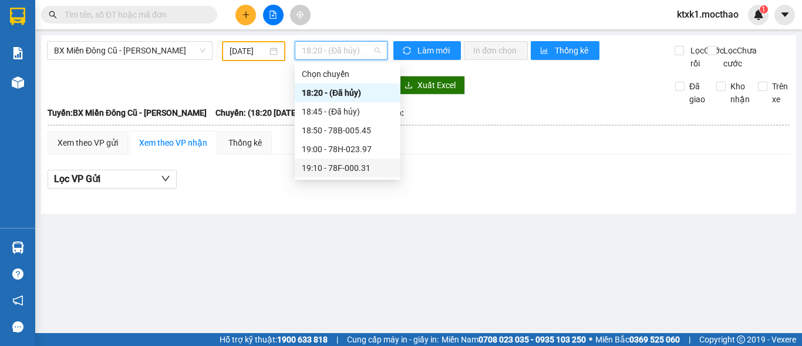
click at [337, 173] on div "19:10 - 78F-000.31" at bounding box center [348, 167] width 92 height 13
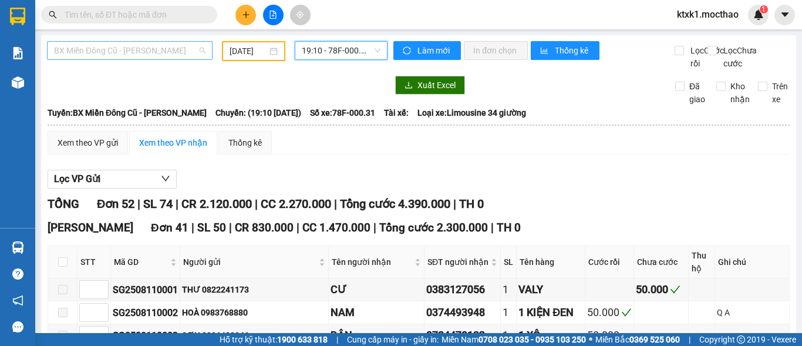
click at [134, 44] on span "BX Miền Đông Cũ - [PERSON_NAME]" at bounding box center [129, 51] width 151 height 18
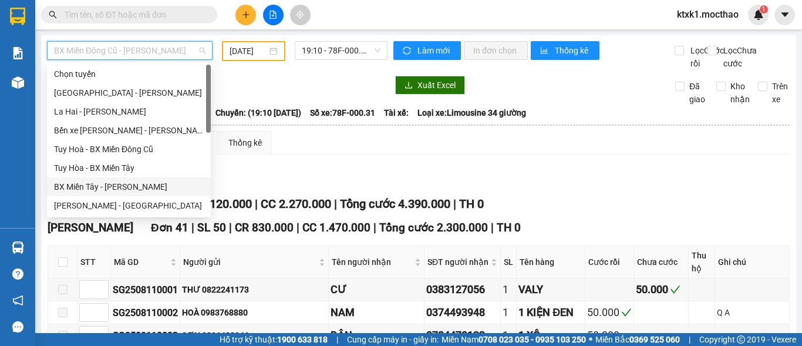
click at [120, 188] on div "BX Miền Tây - [PERSON_NAME]" at bounding box center [129, 186] width 150 height 13
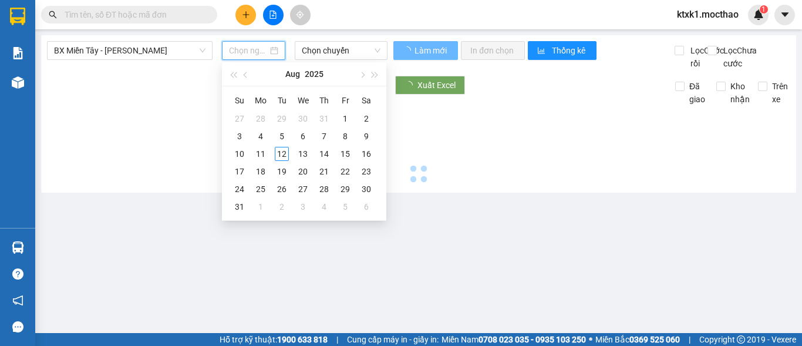
click at [243, 52] on input at bounding box center [248, 50] width 39 height 13
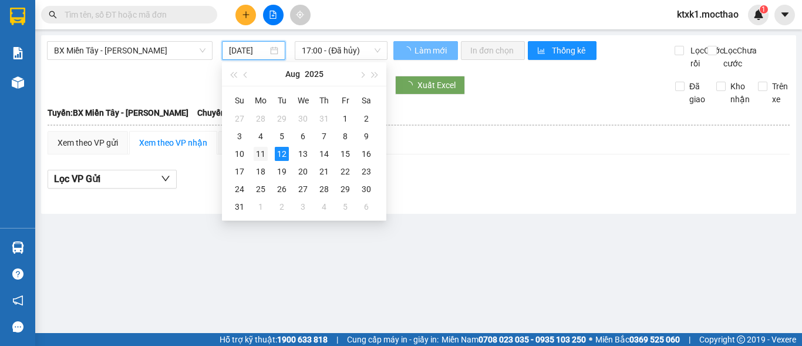
click at [260, 150] on div "11" at bounding box center [261, 154] width 14 height 14
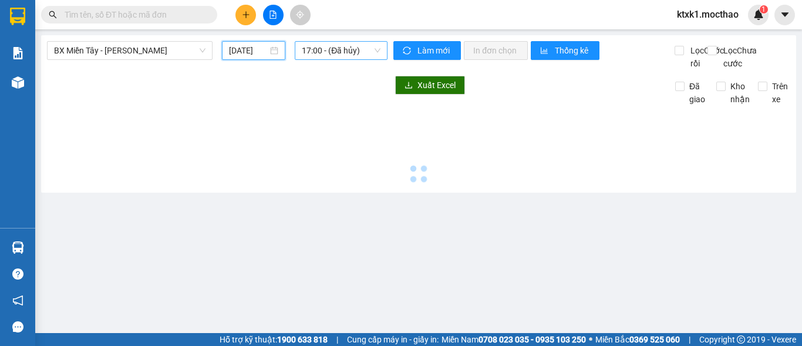
type input "[DATE]"
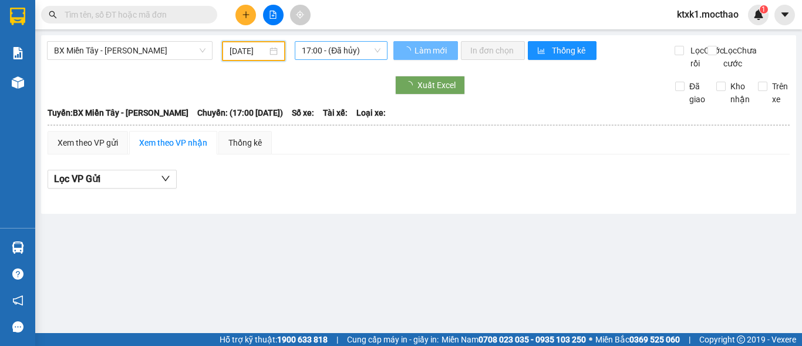
click at [334, 44] on span "17:00 - (Đã hủy)" at bounding box center [341, 51] width 79 height 18
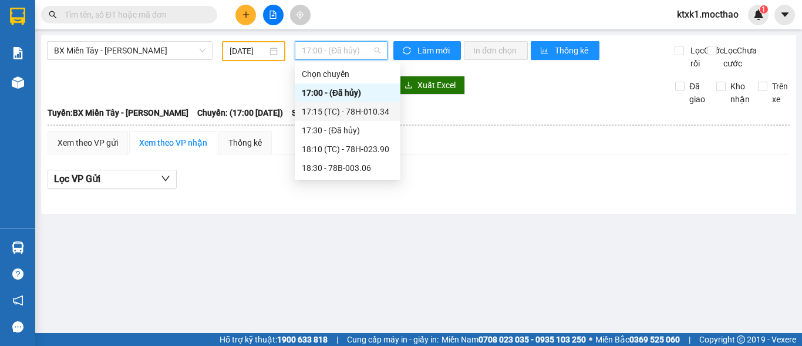
click at [352, 111] on div "17:15 (TC) - 78H-010.34" at bounding box center [348, 111] width 92 height 13
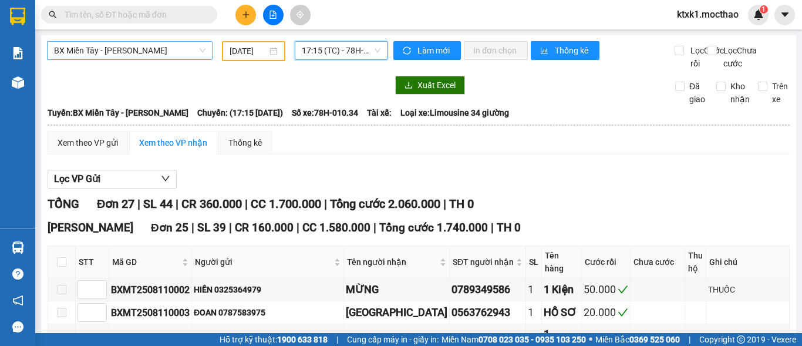
click at [133, 50] on span "BX Miền Tây - [PERSON_NAME]" at bounding box center [129, 51] width 151 height 18
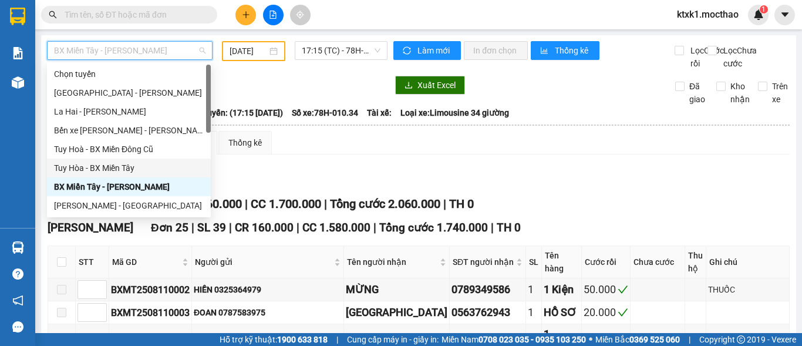
click at [129, 173] on div "Tuy Hòa - BX Miền Tây" at bounding box center [129, 167] width 150 height 13
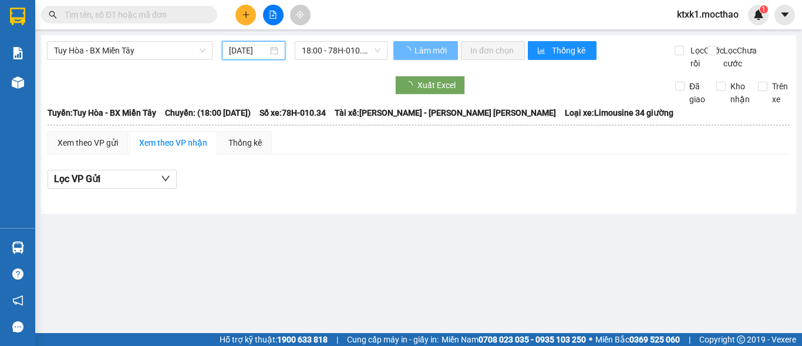
click at [243, 47] on input "[DATE]" at bounding box center [248, 50] width 39 height 13
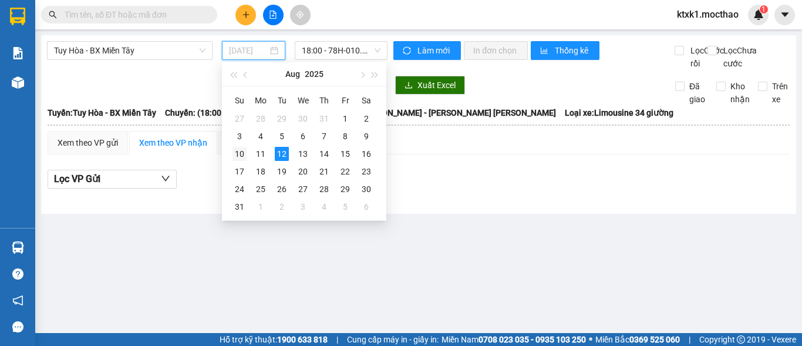
click at [237, 154] on div "10" at bounding box center [240, 154] width 14 height 14
type input "[DATE]"
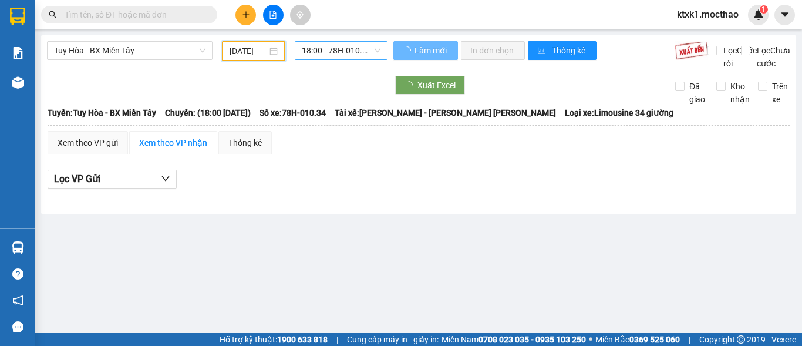
click at [330, 45] on span "18:00 - 78H-010.34" at bounding box center [341, 51] width 79 height 18
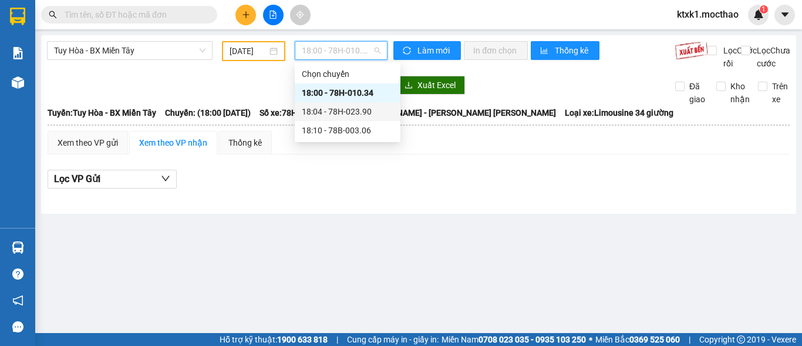
click at [354, 112] on div "18:04 - 78H-023.90" at bounding box center [348, 111] width 92 height 13
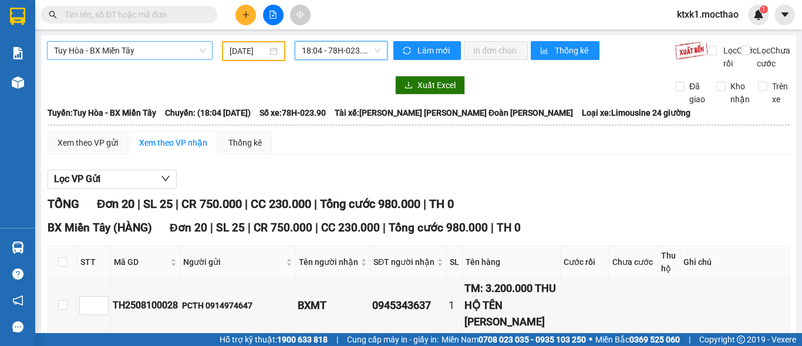
click at [144, 47] on span "Tuy Hòa - BX Miền Tây" at bounding box center [129, 51] width 151 height 18
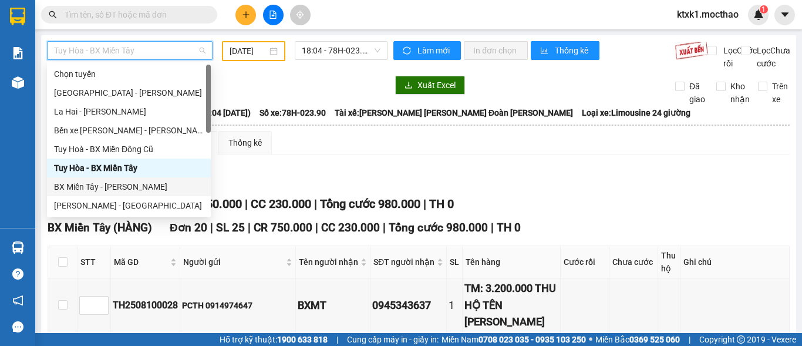
click at [124, 188] on div "BX Miền Tây - [PERSON_NAME]" at bounding box center [129, 186] width 150 height 13
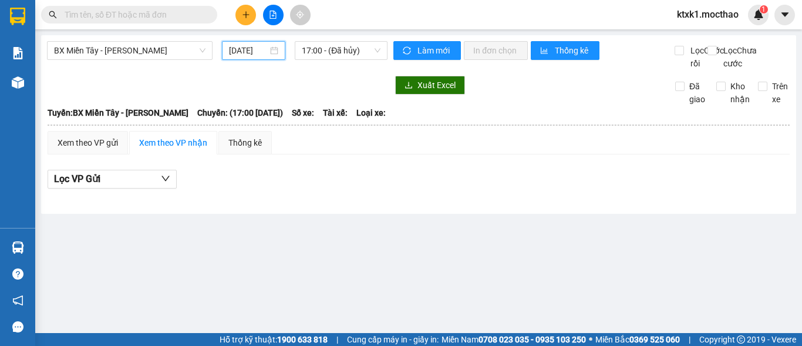
click at [246, 48] on input "[DATE]" at bounding box center [248, 50] width 39 height 13
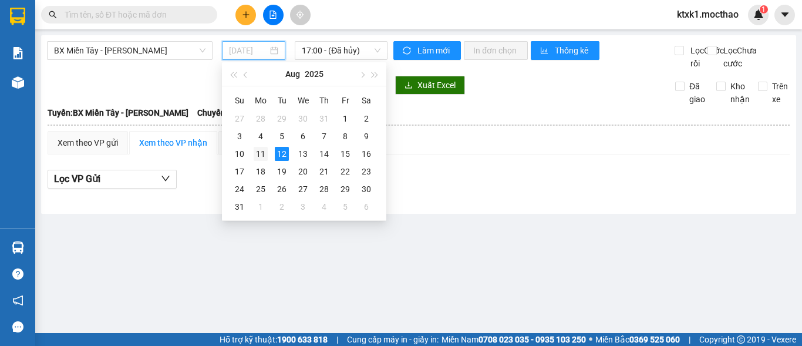
click at [262, 152] on div "11" at bounding box center [261, 154] width 14 height 14
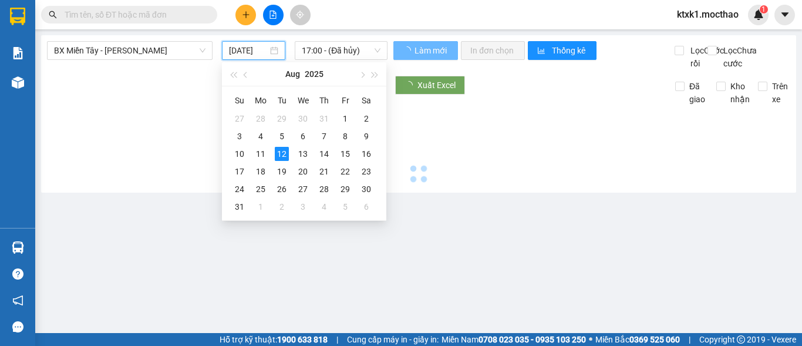
type input "[DATE]"
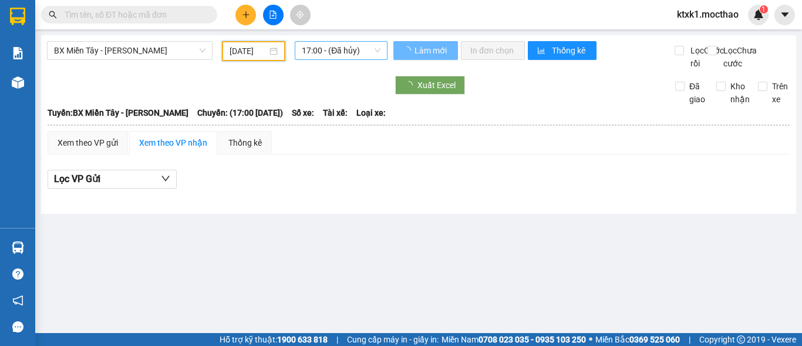
click at [326, 52] on span "17:00 - (Đã hủy)" at bounding box center [341, 51] width 79 height 18
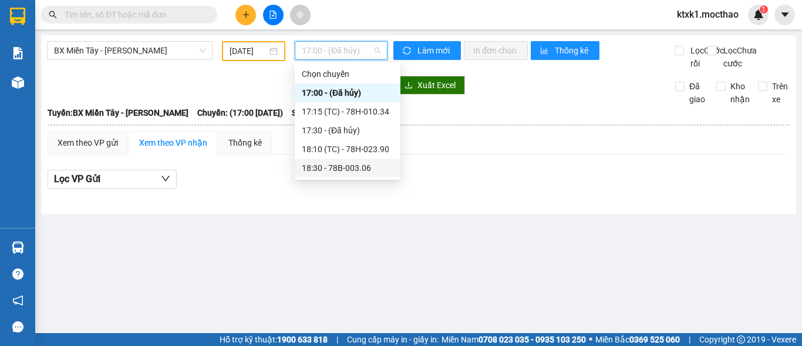
click at [352, 169] on div "18:30 - 78B-003.06" at bounding box center [348, 167] width 92 height 13
